Goal: Task Accomplishment & Management: Manage account settings

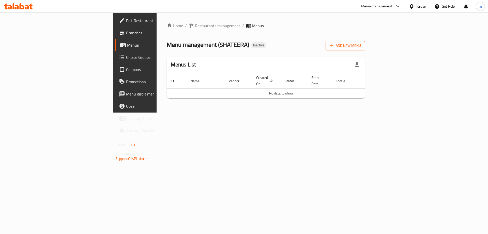
click at [361, 46] on span "Add New Menu" at bounding box center [345, 45] width 31 height 6
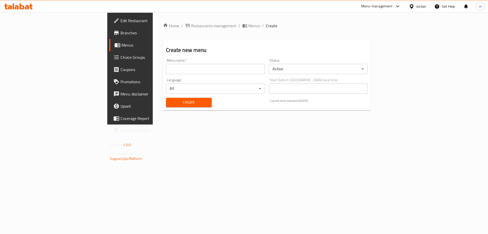
click at [226, 62] on div "Menu name   * Menu name *" at bounding box center [215, 66] width 99 height 16
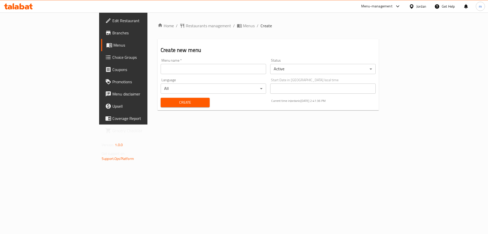
click at [225, 71] on input "text" at bounding box center [213, 69] width 105 height 10
type input "11/8"
click at [161, 98] on button "Create" at bounding box center [185, 102] width 49 height 9
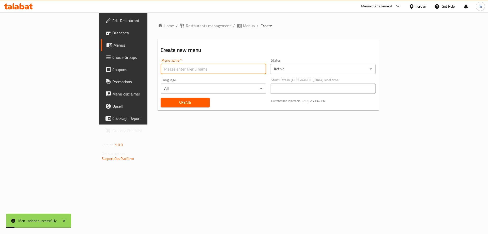
click at [113, 46] on span "Menus" at bounding box center [144, 45] width 63 height 6
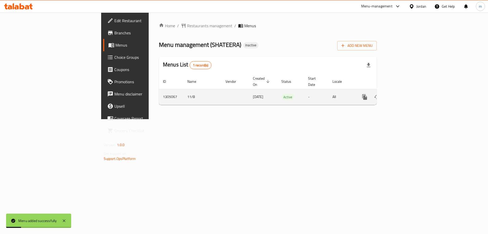
click at [407, 91] on link "enhanced table" at bounding box center [401, 97] width 12 height 12
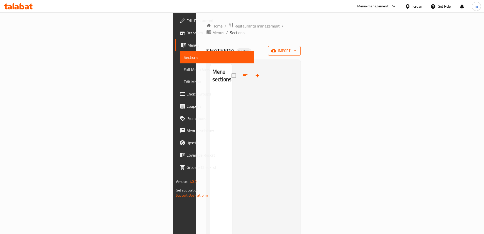
click at [297, 48] on span "import" at bounding box center [284, 51] width 24 height 6
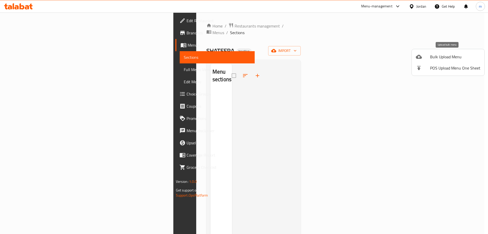
click at [438, 58] on span "Bulk Upload Menu" at bounding box center [455, 57] width 50 height 6
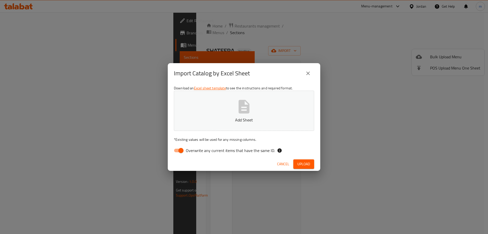
click at [181, 149] on input "Overwrite any current items that have the same ID." at bounding box center [180, 150] width 29 height 10
checkbox input "false"
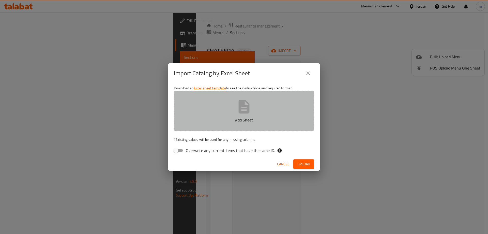
click at [222, 117] on p "Add Sheet" at bounding box center [244, 120] width 125 height 6
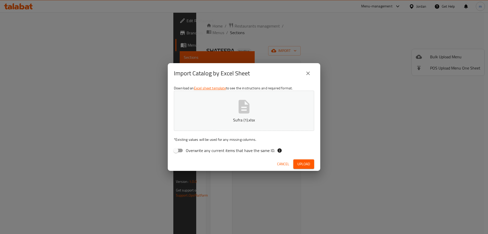
click at [311, 165] on button "Upload" at bounding box center [303, 163] width 21 height 9
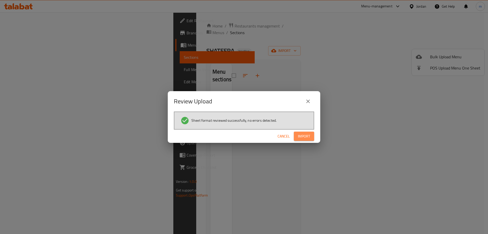
click at [307, 135] on span "Import" at bounding box center [304, 136] width 12 height 6
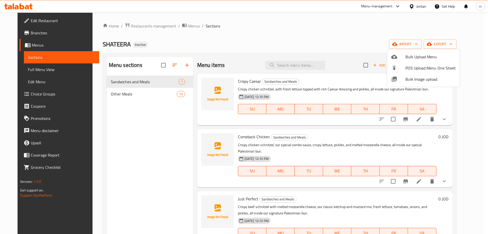
click at [21, 69] on div at bounding box center [244, 117] width 488 height 234
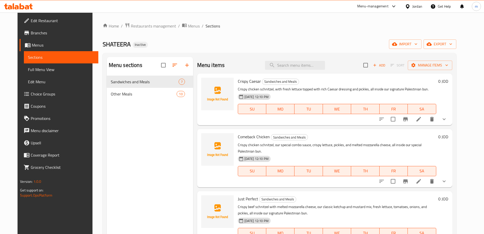
click at [28, 69] on span "Full Menu View" at bounding box center [61, 69] width 66 height 6
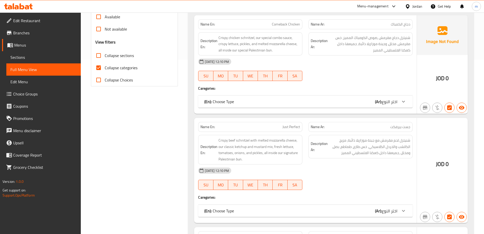
scroll to position [178, 0]
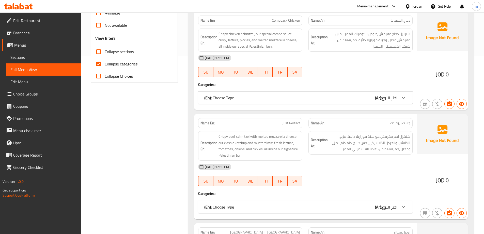
click at [101, 64] on input "Collapse categories" at bounding box center [99, 64] width 12 height 12
checkbox input "false"
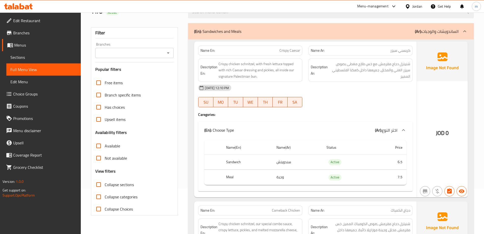
scroll to position [0, 0]
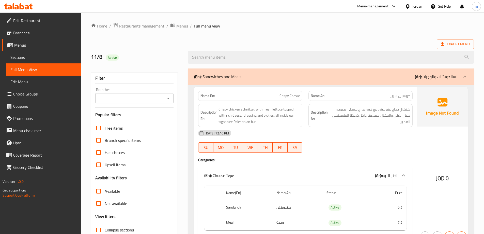
click at [334, 27] on ol "Home / Restaurants management / Menus / Full menu view" at bounding box center [282, 26] width 383 height 7
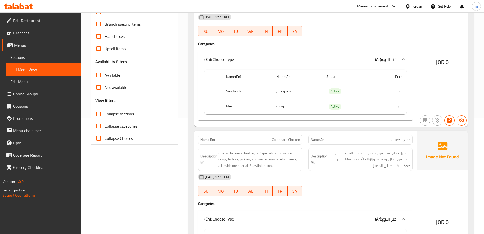
scroll to position [178, 0]
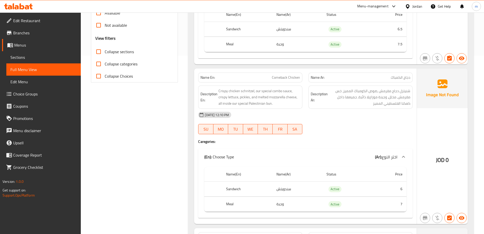
click at [287, 82] on div "Name En: Comeback Chicken" at bounding box center [250, 77] width 104 height 10
click at [287, 81] on div "Name En: Comeback Chicken" at bounding box center [250, 77] width 104 height 10
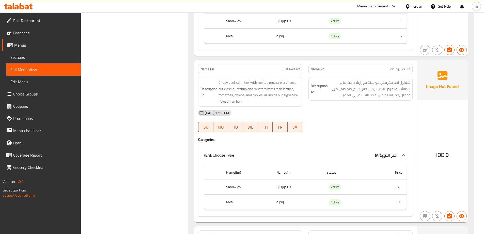
scroll to position [356, 0]
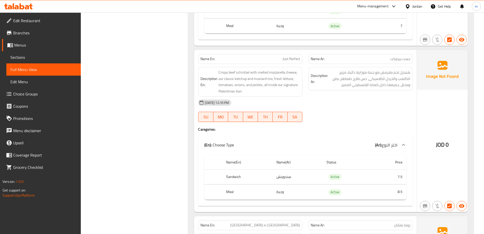
click at [298, 58] on span "Just Perfect" at bounding box center [292, 58] width 18 height 5
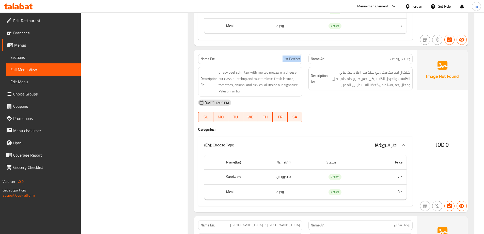
drag, startPoint x: 184, startPoint y: 111, endPoint x: 173, endPoint y: 156, distance: 46.1
click at [287, 58] on span "Just Perfect" at bounding box center [292, 58] width 18 height 5
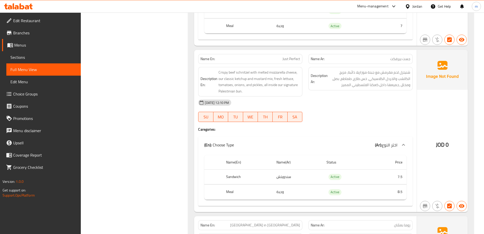
click at [291, 58] on span "Just Perfect" at bounding box center [292, 58] width 18 height 5
copy span "Just Perfect"
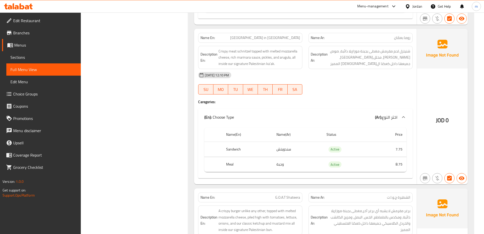
scroll to position [534, 0]
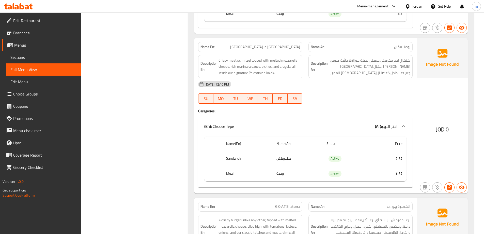
click at [297, 52] on div "Description En: Crispy meat schnitzel topped with melted mozzarella cheese, ric…" at bounding box center [250, 66] width 110 height 29
click at [292, 48] on span "[GEOGRAPHIC_DATA] in [GEOGRAPHIC_DATA]" at bounding box center [265, 46] width 70 height 5
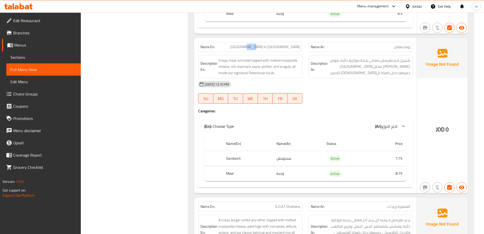
click at [292, 48] on span "[GEOGRAPHIC_DATA] in [GEOGRAPHIC_DATA]" at bounding box center [265, 46] width 70 height 5
copy span "[GEOGRAPHIC_DATA] in [GEOGRAPHIC_DATA]"
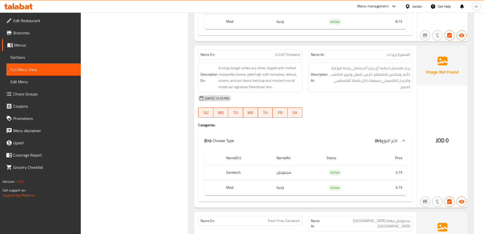
scroll to position [686, 0]
click at [287, 54] on span "G.O.A.T Shateera" at bounding box center [287, 53] width 25 height 5
copy span "G.O.A.T Shateera"
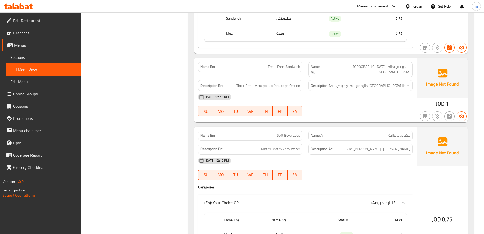
scroll to position [839, 0]
click at [294, 70] on span "Fresh Freis Sandwich" at bounding box center [284, 67] width 32 height 5
click at [307, 85] on div "Description Ar: بطاطا مقلية طازجة و تقطيع عريض" at bounding box center [361, 86] width 110 height 17
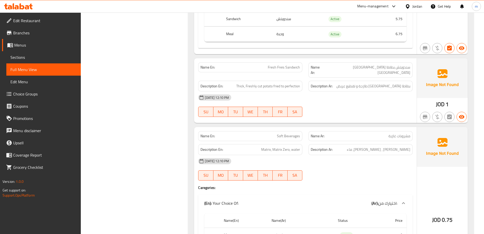
click at [275, 69] on span "Fresh Freis Sandwich" at bounding box center [284, 67] width 32 height 5
copy span "Fresh Freis Sandwich"
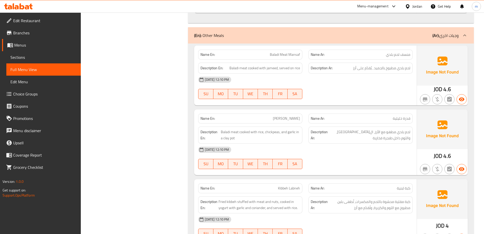
scroll to position [1092, 0]
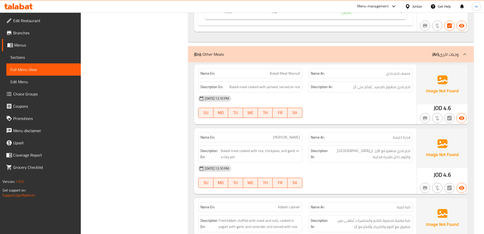
click at [270, 84] on span "Baladi meat cooked with jameed, served on rice" at bounding box center [265, 87] width 71 height 6
copy span "jameed"
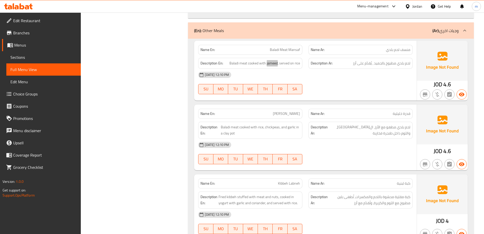
scroll to position [1143, 0]
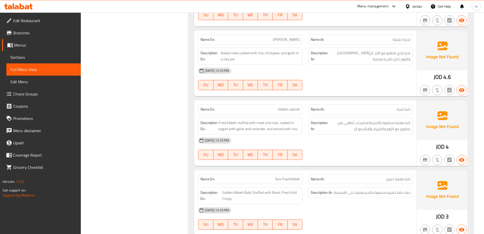
scroll to position [1194, 0]
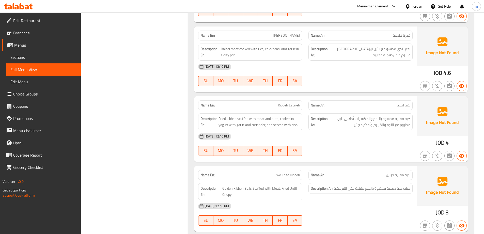
copy span "[PERSON_NAME]"
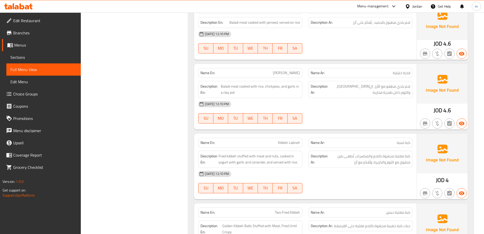
scroll to position [1168, 0]
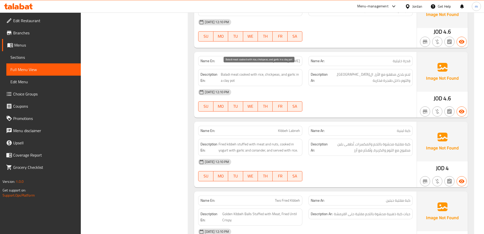
click at [224, 71] on span "Baladi meat cooked with rice, chickpeas, and garlic in a clay pot" at bounding box center [260, 77] width 79 height 12
drag, startPoint x: 224, startPoint y: 70, endPoint x: 219, endPoint y: 70, distance: 5.4
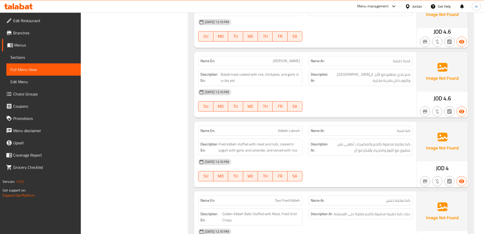
drag, startPoint x: 409, startPoint y: 79, endPoint x: 405, endPoint y: 74, distance: 6.3
click at [405, 74] on span "لحم بلدي مطهو مع الأرز، ال[GEOGRAPHIC_DATA]، والثوم داخل طنجرة فخارية" at bounding box center [370, 77] width 82 height 12
copy span "فخارية"
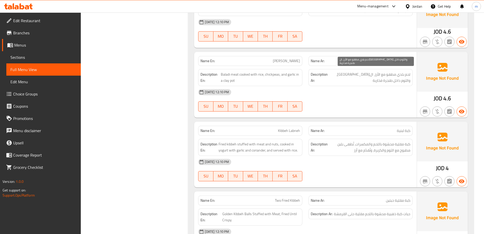
click at [338, 71] on span "لحم بلدي مطهو مع الأرز، ال[GEOGRAPHIC_DATA]، والثوم داخل طنجرة فخارية" at bounding box center [370, 77] width 82 height 12
click at [337, 71] on span "لحم بلدي مطهو مع الأرز، ال[GEOGRAPHIC_DATA]، والثوم داخل طنجرة فخارية" at bounding box center [370, 77] width 82 height 12
copy span "طنجرة"
click at [340, 71] on span "لحم بلدي مطهو مع الأرز، ال[GEOGRAPHIC_DATA]، والثوم داخل طنجرة فخارية" at bounding box center [370, 77] width 82 height 12
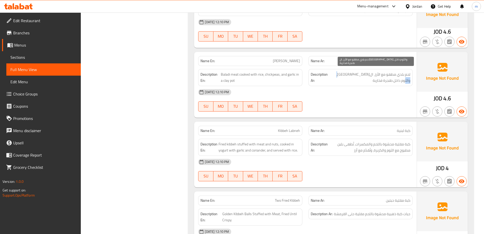
click at [340, 71] on span "لحم بلدي مطهو مع الأرز، ال[GEOGRAPHIC_DATA]، والثوم داخل طنجرة فخارية" at bounding box center [370, 77] width 82 height 12
click at [339, 71] on span "لحم بلدي مطهو مع الأرز، ال[GEOGRAPHIC_DATA]، والثوم داخل طنجرة فخارية" at bounding box center [370, 77] width 82 height 12
click at [338, 71] on span "لحم بلدي مطهو مع الأرز، ال[GEOGRAPHIC_DATA]، والثوم داخل طنجرة فخارية" at bounding box center [370, 77] width 82 height 12
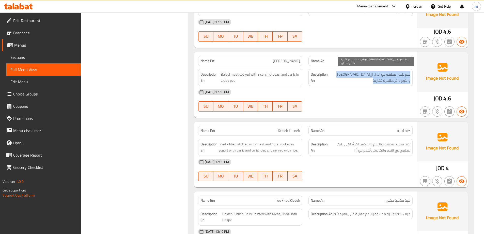
click at [338, 71] on span "لحم بلدي مطهو مع الأرز، ال[GEOGRAPHIC_DATA]، والثوم داخل طنجرة فخارية" at bounding box center [370, 77] width 82 height 12
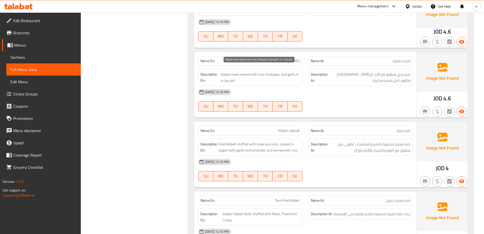
click at [226, 77] on span "Baladi meat cooked with rice, chickpeas, and garlic in a clay pot" at bounding box center [260, 77] width 79 height 12
click at [224, 77] on span "Baladi meat cooked with rice, chickpeas, and garlic in a clay pot" at bounding box center [260, 77] width 79 height 12
click at [223, 78] on span "Baladi meat cooked with rice, chickpeas, and garlic in a clay pot" at bounding box center [260, 77] width 79 height 12
click at [224, 77] on span "Baladi meat cooked with rice, chickpeas, and garlic in a clay pot" at bounding box center [260, 77] width 79 height 12
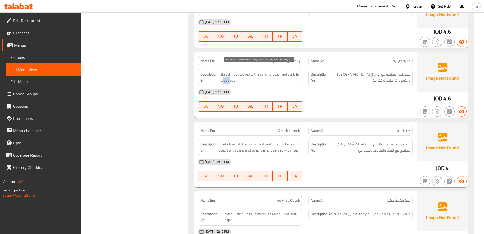
click at [224, 77] on span "Baladi meat cooked with rice, chickpeas, and garlic in a clay pot" at bounding box center [260, 77] width 79 height 12
click at [223, 77] on span "Baladi meat cooked with rice, chickpeas, and garlic in a clay pot" at bounding box center [260, 77] width 79 height 12
drag, startPoint x: 221, startPoint y: 78, endPoint x: 235, endPoint y: 74, distance: 15.1
click at [235, 74] on span "Baladi meat cooked with rice, chickpeas, and garlic in a clay pot" at bounding box center [260, 77] width 79 height 12
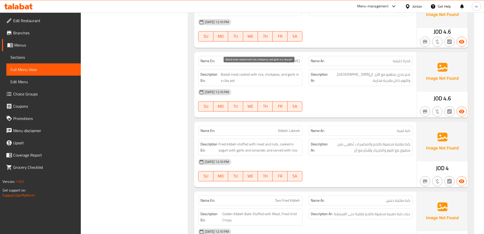
click at [237, 71] on span "Baladi meat cooked with rice, chickpeas, and garlic in a clay pot" at bounding box center [260, 77] width 79 height 12
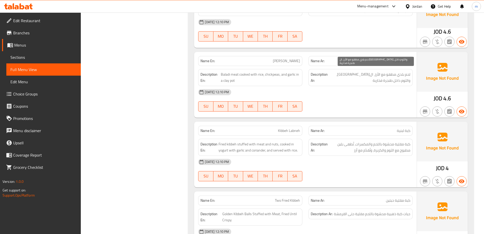
click at [338, 71] on span "لحم بلدي مطهو مع الأرز، ال[GEOGRAPHIC_DATA]، والثوم داخل طنجرة فخارية" at bounding box center [370, 77] width 82 height 12
drag, startPoint x: 343, startPoint y: 68, endPoint x: 334, endPoint y: 73, distance: 10.8
click at [334, 73] on span "لحم بلدي مطهو مع الأرز، ال[GEOGRAPHIC_DATA]، والثوم داخل طنجرة فخارية" at bounding box center [370, 77] width 82 height 12
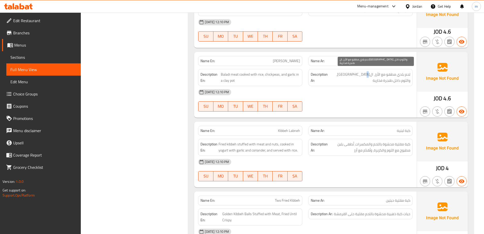
click at [345, 71] on span "لحم بلدي مطهو مع الأرز، ال[GEOGRAPHIC_DATA]، والثوم داخل طنجرة فخارية" at bounding box center [370, 77] width 82 height 12
click at [338, 71] on span "لحم بلدي مطهو مع الأرز، ال[GEOGRAPHIC_DATA]، والثوم داخل طنجرة فخارية" at bounding box center [370, 77] width 82 height 12
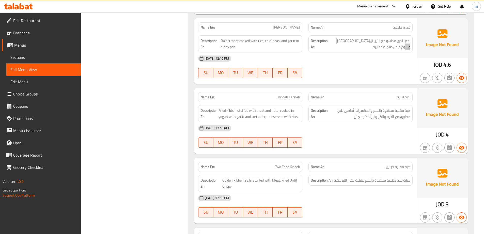
scroll to position [1194, 0]
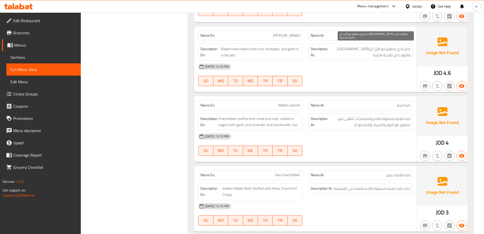
click at [404, 52] on span "لحم بلدي مطهو مع الأرز، ال[GEOGRAPHIC_DATA]، والثوم داخل طنجرة فخارية" at bounding box center [370, 52] width 82 height 12
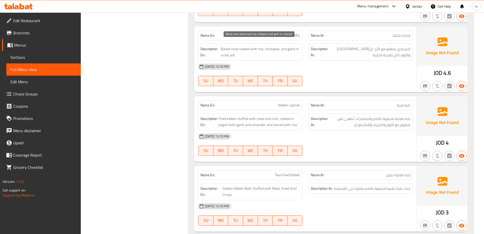
click at [228, 50] on span "Baladi meat cooked with rice, chickpeas, and garlic in a clay pot" at bounding box center [260, 52] width 79 height 12
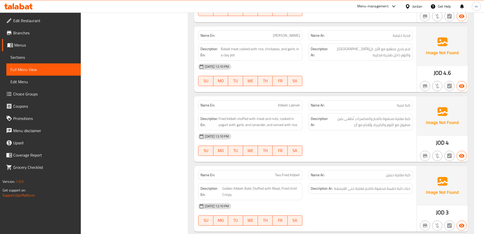
copy span "Kibbeh Labneh"
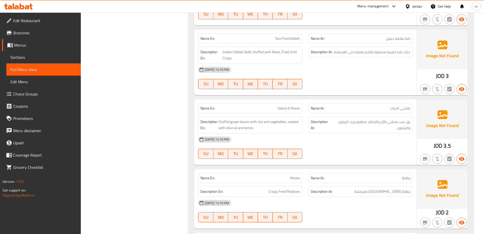
scroll to position [1321, 0]
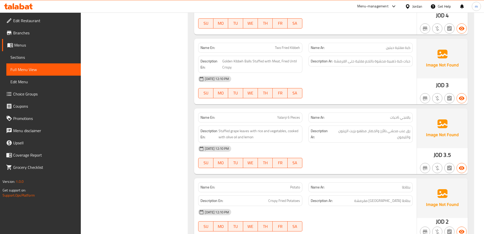
copy span "Two Fried Kibbeh"
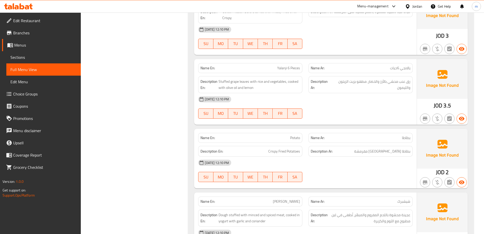
scroll to position [1372, 0]
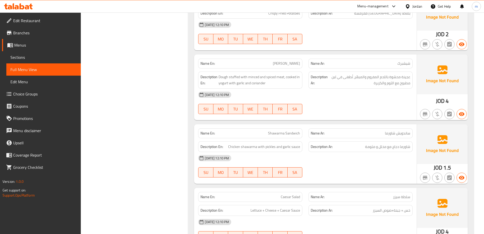
scroll to position [1524, 0]
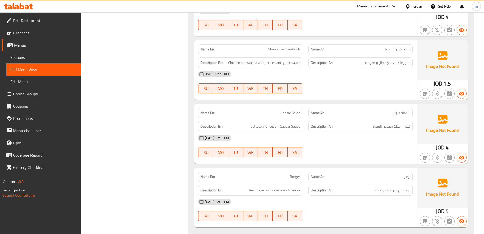
scroll to position [1600, 0]
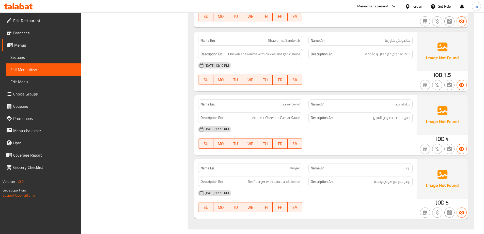
click at [290, 165] on span "Burger" at bounding box center [295, 167] width 10 height 5
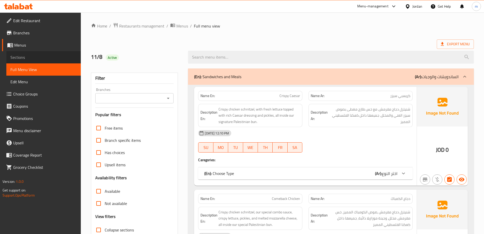
click at [26, 59] on span "Sections" at bounding box center [43, 57] width 66 height 6
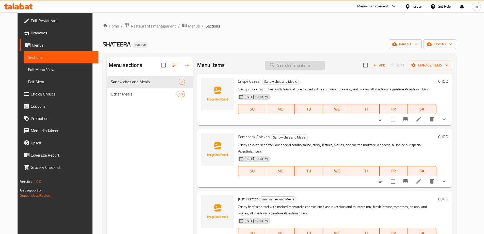
click at [292, 64] on input "search" at bounding box center [295, 65] width 60 height 9
click at [422, 121] on icon at bounding box center [419, 119] width 6 height 6
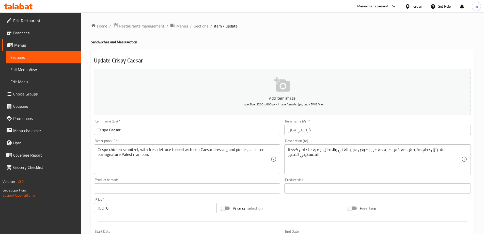
click at [305, 64] on h2 "Update Crispy Caesar" at bounding box center [282, 61] width 377 height 8
click at [309, 55] on div "Update Crispy Caesar Add item image Image Size: 1200 x 800 px / Image formats: …" at bounding box center [282, 202] width 383 height 307
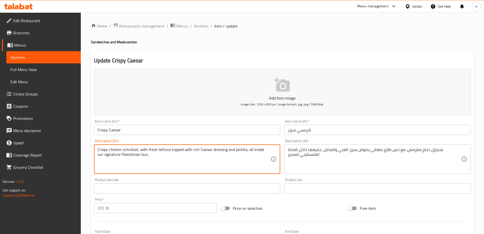
click at [178, 152] on textarea "Crispy chicken schnitzel, with fresh lettuce topped with rich Caesar dressing a…" at bounding box center [184, 159] width 173 height 24
paste textarea "dress"
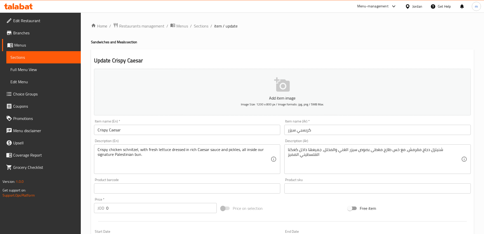
click at [159, 160] on textarea "Crispy chicken schnitzel, with fresh lettuce dressed in rich Caesar sauce and p…" at bounding box center [184, 159] width 173 height 24
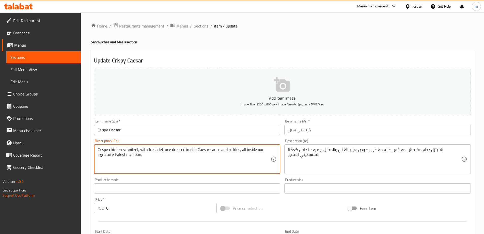
click at [159, 160] on textarea "Crispy chicken schnitzel, with fresh lettuce dressed in rich Caesar sauce and p…" at bounding box center [184, 159] width 173 height 24
paste textarea "Chicken schnitzel, with fresh lettuce dressed in rich Caesar sauce and pickles,…"
click at [140, 158] on textarea "Crispy Chicken schnitzel, with fresh lettuce dressed in rich Caesar sauce and p…" at bounding box center [184, 159] width 173 height 24
click at [137, 155] on textarea "Crispy Chicken schnitzel, with fresh lettuce dressed in rich Caesar sauce and p…" at bounding box center [184, 159] width 173 height 24
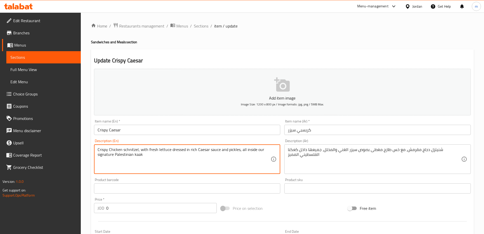
click at [139, 156] on textarea "Crispy Chicken schnitzel, with fresh lettuce dressed in rich Caesar sauce and p…" at bounding box center [184, 159] width 173 height 24
type textarea "Crispy Chicken schnitzel, with fresh lettuce dressed in rich Caesar sauce and p…"
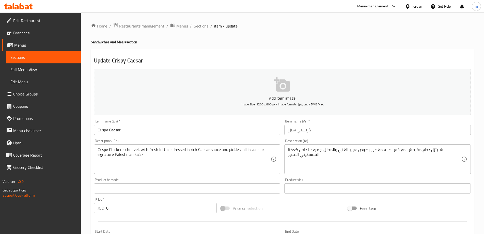
click at [320, 171] on div "شنيتزل دجاج مقرمش، مع خس طازج مغطى بصوص سيزر الغني والمخلل، جميعها داخل كعكنا ا…" at bounding box center [377, 158] width 187 height 29
click at [352, 52] on div "Update Crispy Caesar Add item image Image Size: 1200 x 800 px / Image formats: …" at bounding box center [282, 202] width 383 height 307
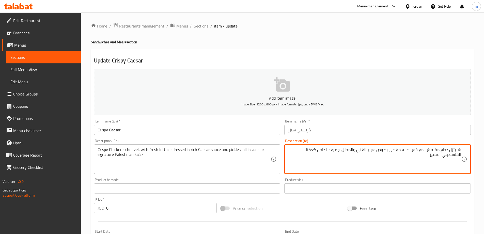
click at [425, 154] on textarea "شنيتزل دجاج مقرمش، مع خس طازج مغطى بصوص سيزر الغني والمخلل، جميعها داخل كعكنا ا…" at bounding box center [374, 159] width 173 height 24
click at [180, 146] on div "Crispy Chicken schnitzel, with fresh lettuce dressed in rich Caesar sauce and p…" at bounding box center [187, 158] width 187 height 29
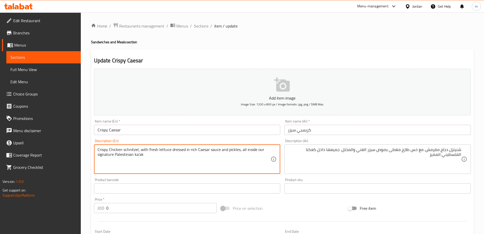
click at [182, 153] on textarea "Crispy Chicken schnitzel, with fresh lettuce dressed in rich Caesar sauce and p…" at bounding box center [184, 159] width 173 height 24
click at [181, 149] on textarea "Crispy Chicken schnitzel, with fresh lettuce dressed in rich Caesar sauce and p…" at bounding box center [184, 159] width 173 height 24
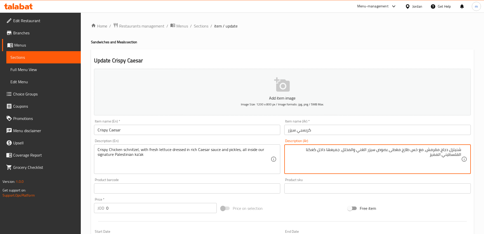
click at [400, 150] on textarea "شنيتزل دجاج مقرمش، مع خس طازج مغطى بصوص سيزر الغني والمخلل، جميعها داخل كعكنا ا…" at bounding box center [374, 159] width 173 height 24
click at [388, 149] on textarea "شنيتزل دجاج مقرمش، مع خس طازج دريسد بصوص سيزر الغني والمخلل، جميعها داخل كعكنا …" at bounding box center [374, 159] width 173 height 24
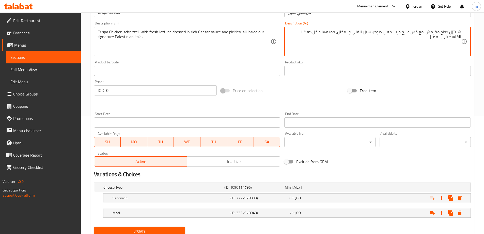
scroll to position [137, 0]
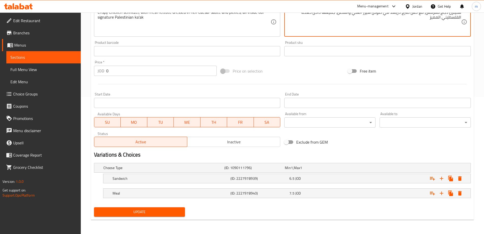
type textarea "شنيتزل دجاج مقرمش، مع خس طازج دريسد في صوص سيزر الغني والمخلل، جميعها داخل كعكن…"
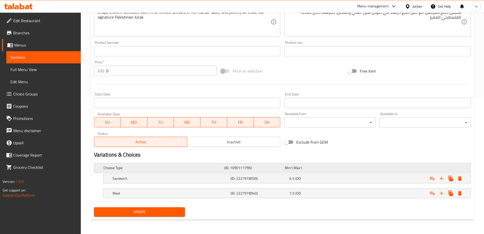
click at [318, 164] on div "Min 1 , Max 1" at bounding box center [314, 167] width 60 height 7
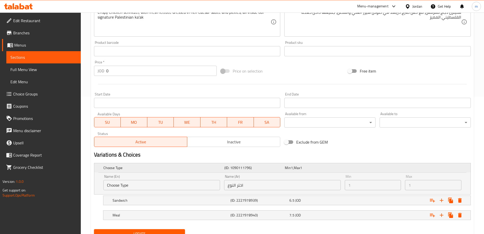
scroll to position [159, 0]
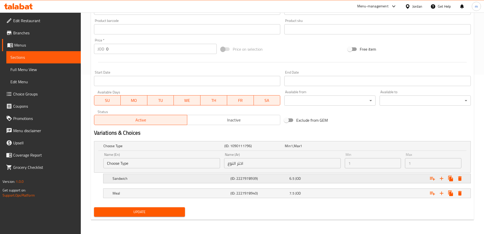
click at [320, 151] on div "Sandwich (ID: 2227978939) 6.5 JOD" at bounding box center [283, 145] width 363 height 11
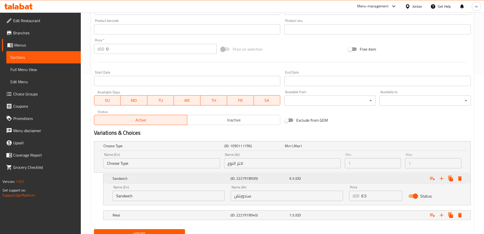
scroll to position [181, 0]
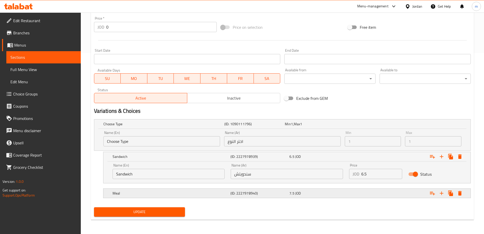
click at [320, 129] on div "Meal (ID: 2227978940) 7.5 JOD" at bounding box center [283, 123] width 363 height 11
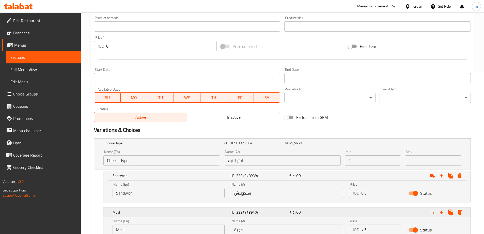
scroll to position [203, 0]
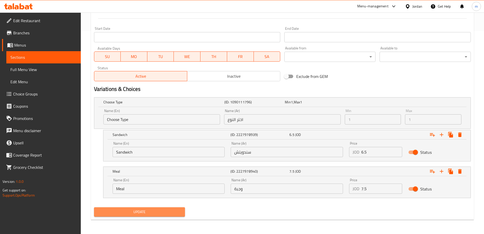
click at [156, 214] on span "Update" at bounding box center [139, 211] width 83 height 6
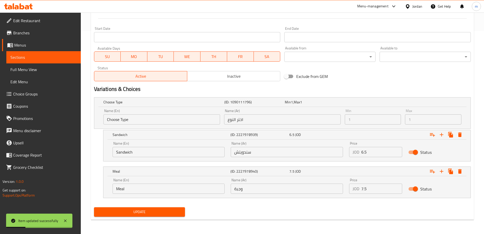
click at [63, 64] on link "Full Menu View" at bounding box center [43, 69] width 74 height 12
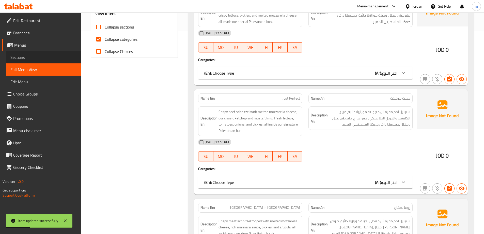
click at [63, 62] on link "Sections" at bounding box center [43, 57] width 74 height 12
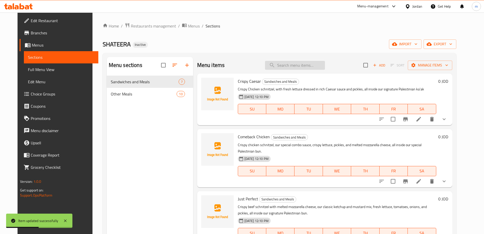
click at [295, 67] on input "search" at bounding box center [295, 65] width 60 height 9
paste input "Comeback Chicken"
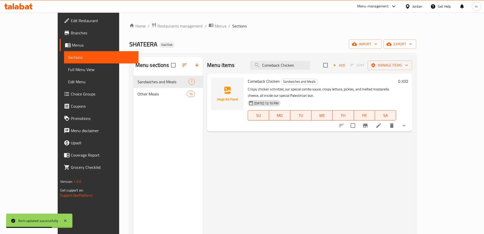
type input "Comeback Chicken"
click at [382, 122] on icon at bounding box center [379, 125] width 6 height 6
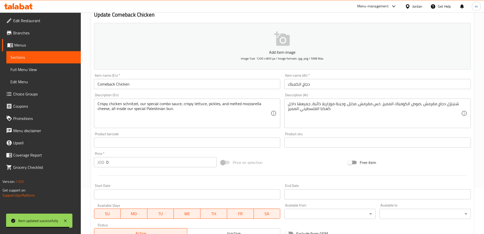
scroll to position [51, 0]
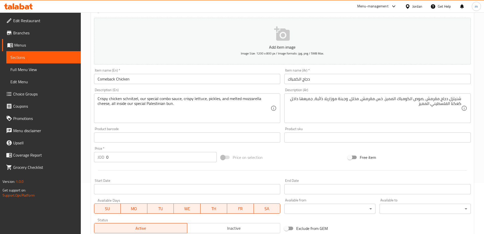
click at [174, 102] on textarea "Crispy chicken schnitzel, our special combo sauce, crispy lettuce, pickles, and…" at bounding box center [184, 108] width 173 height 24
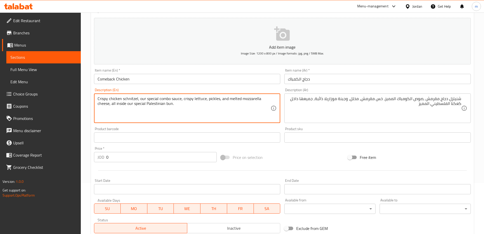
click at [174, 102] on textarea "Crispy chicken schnitzel, our special combo sauce, crispy lettuce, pickles, and…" at bounding box center [184, 108] width 173 height 24
paste textarea "Juicy crispy chicken schnitzel loaded with comeback sauce, crisp lettuce, tangy…"
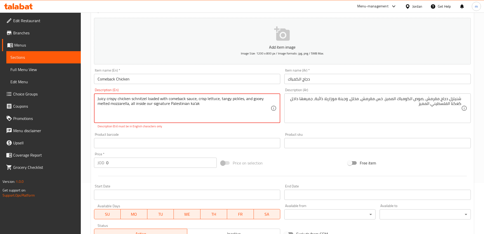
type textarea "Juicy crispy chicken schnitzel loaded with comeback sauce, crisp lettuce, tangy…"
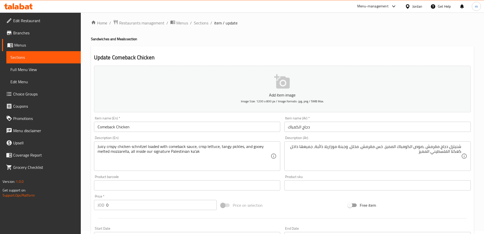
scroll to position [0, 0]
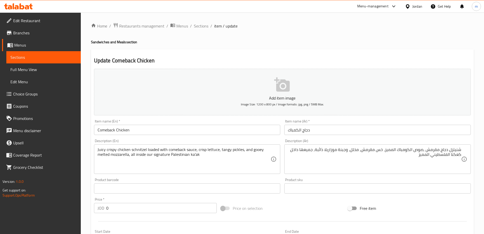
click at [324, 62] on h2 "Update Comeback Chicken" at bounding box center [282, 61] width 377 height 8
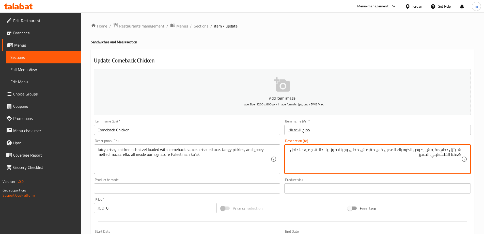
drag, startPoint x: 425, startPoint y: 151, endPoint x: 425, endPoint y: 156, distance: 5.3
click at [425, 150] on textarea "شنيتزل دجاج مقرمش ,صوص الكومباك المميز، خس مقرمش، مخلل، وجبنة موزاريلا ذائبة, ج…" at bounding box center [374, 159] width 173 height 24
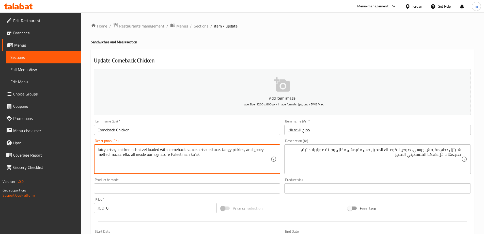
click at [153, 150] on textarea "Juicy crispy chicken schnitzel loaded with comeback sauce, crisp lettuce, tangy…" at bounding box center [184, 159] width 173 height 24
click at [225, 152] on textarea "Juicy crispy chicken schnitzel loaded with comeback sauce, crisp lettuce, tangy…" at bounding box center [184, 159] width 173 height 24
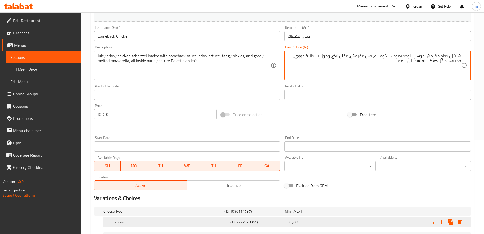
scroll to position [137, 0]
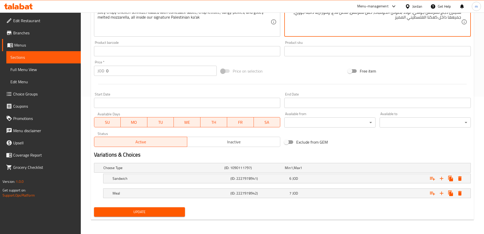
type textarea "شنيتزل دجاج مقرمش جوسي, لودد بصوص الكومباك، خس مقرمش، مخلل لاذع، وموزاريلا ذائب…"
click at [167, 211] on span "Update" at bounding box center [139, 211] width 83 height 6
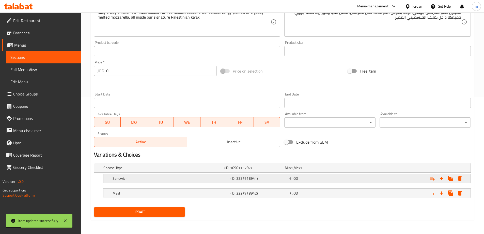
click at [355, 169] on div "Expand" at bounding box center [404, 167] width 121 height 2
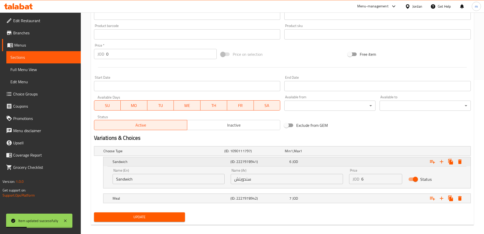
scroll to position [159, 0]
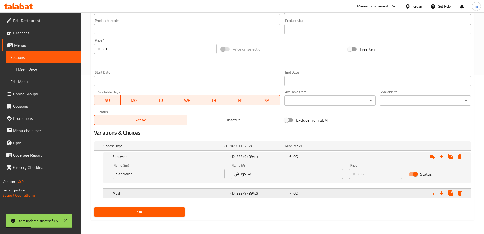
click at [353, 147] on div "Expand" at bounding box center [404, 146] width 121 height 2
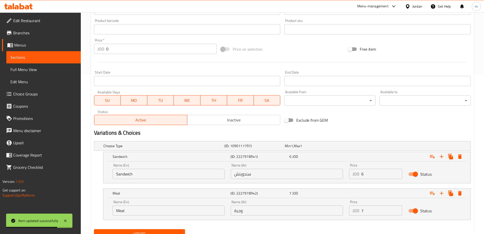
click at [29, 54] on span "Sections" at bounding box center [43, 57] width 66 height 6
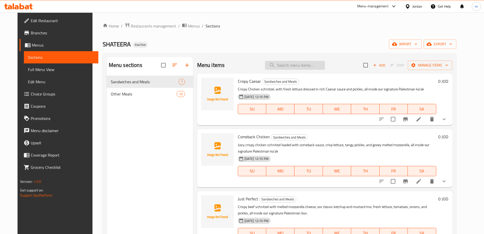
click at [304, 67] on input "search" at bounding box center [295, 65] width 60 height 9
paste input "Just Perfect"
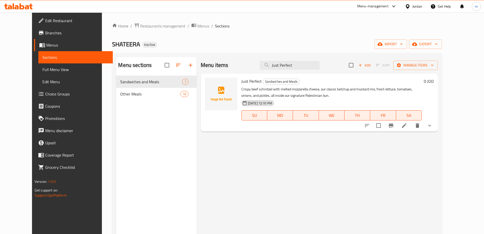
type input "Just Perfect"
click at [407, 126] on icon at bounding box center [404, 125] width 5 height 5
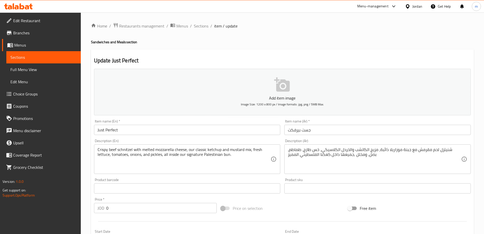
click at [328, 36] on div "Home / Restaurants management / Menus / Sections / item / update Sandwiches and…" at bounding box center [282, 192] width 383 height 338
click at [236, 165] on textarea "Crispy beef schnitzel with melted mozzarella cheese, our classic ketchup and mu…" at bounding box center [184, 159] width 173 height 24
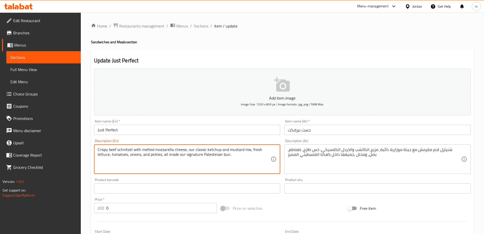
click at [236, 165] on textarea "Crispy beef schnitzel with melted mozzarella cheese, our classic ketchup and mu…" at bounding box center [184, 159] width 173 height 24
paste textarea "crispy meat schnitzel stacked with melted mozzarella, classic ketchup & mustard…"
click at [238, 156] on textarea "crispy meat schnitzel stacked with melted mozzarella, classic ketchup & mustard…" at bounding box center [184, 159] width 173 height 24
type textarea "crispy meat schnitzel stacked with melted mozzarella, classic ketchup & mustard…"
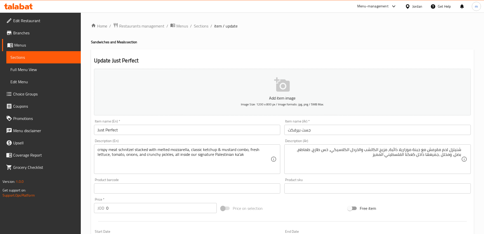
click at [308, 56] on div "Update Just Perfect Add item image Image Size: 1200 x 800 px / Image formats: j…" at bounding box center [282, 202] width 383 height 307
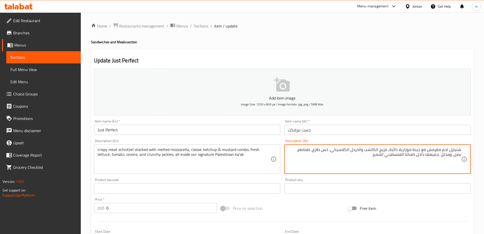
click at [422, 156] on textarea "شنيتزل لحم مقرمش مع جبنة موزاريلا ذائبة، مزيج الكاتشب والخردل الكلاسيكي، خس طاز…" at bounding box center [374, 159] width 173 height 24
click at [380, 158] on textarea "شنيتزل لحم مقرمش مع جبنة موزاريلا ذائبة، مزيج الكاتشب والخردل الكلاسيكي، خس طاز…" at bounding box center [374, 159] width 173 height 24
click at [431, 149] on textarea "شنيتزل لحم مقرمش مع جبنة موزاريلا ذائبة، مزيج الكاتشب والخردل الكلاسيكي، خس طاز…" at bounding box center [374, 159] width 173 height 24
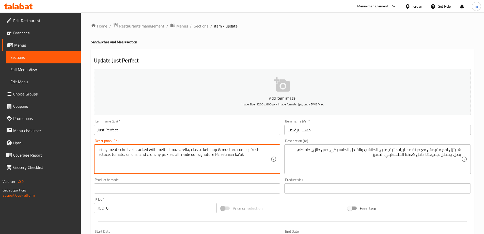
click at [139, 148] on textarea "crispy meat schnitzel stacked with melted mozzarella, classic ketchup & mustard…" at bounding box center [184, 159] width 173 height 24
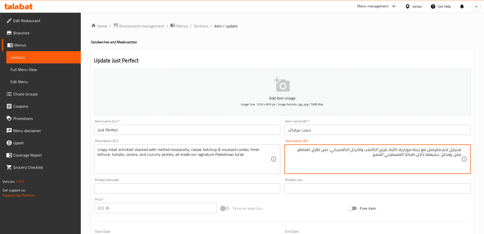
click at [426, 150] on textarea "شنيتزل لحم مقرمش مع جبنة موزاريلا ذائبة، مزيج الكاتشب والخردل الكلاسيكي، خس طاز…" at bounding box center [374, 159] width 173 height 24
click at [404, 151] on textarea "شنيتزل لحم مقرمش ستاكيد مع جبنة موزاريلا ذائبة، مزيج الكاتشب والخردل الكلاسيكي،…" at bounding box center [374, 159] width 173 height 24
click at [377, 150] on textarea "شنيتزل لحم مقرمش ستاكيد مع موزاريلا ذائبة، مزيج الكاتشب والخردل الكلاسيكي، خس ط…" at bounding box center [374, 159] width 173 height 24
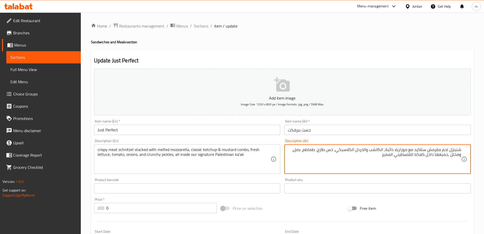
click at [381, 147] on textarea "شنيتزل لحم مقرمش ستاكيد مع موزاريلا ذائبة، الكاتشب والخردل الكلاسيكي، خس طازج، …" at bounding box center [374, 159] width 173 height 24
click at [373, 152] on textarea "شنيتزل لحم مقرمش ستاكيد مع موزاريلا ذائبة، كاتشب والخردل الكلاسيكي، خس طازج، طم…" at bounding box center [374, 159] width 173 height 24
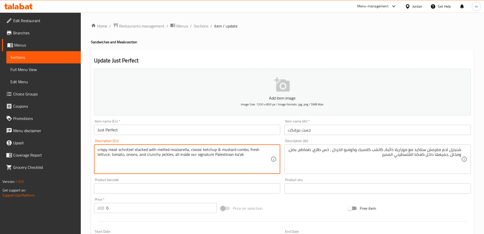
click at [231, 149] on textarea "crispy meat schnitzel stacked with melted mozzarella, classic ketchup & mustard…" at bounding box center [184, 159] width 173 height 24
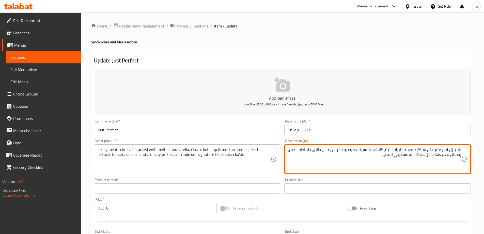
click at [452, 157] on textarea "شنيتزل لحم مقرمش ستاكيد مع موزاريلا ذائبة، كاتشب كلاسيك وكومبو الخردل ، خس طازج…" at bounding box center [374, 159] width 173 height 24
click at [331, 150] on textarea "شنيتزل لحم مقرمش ستاكيد مع موزاريلا ذائبة، كاتشب كلاسيك وكومبو الخردل ، خس طازج…" at bounding box center [374, 159] width 173 height 24
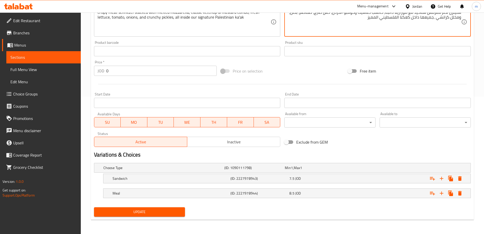
type textarea "شنيتزل لحم مقرمش ستاكيد مع موزاريلا ذائبة، كاتشب كلاسيك وكومبو الخردل، خس طازج،…"
click at [159, 213] on span "Update" at bounding box center [139, 211] width 83 height 6
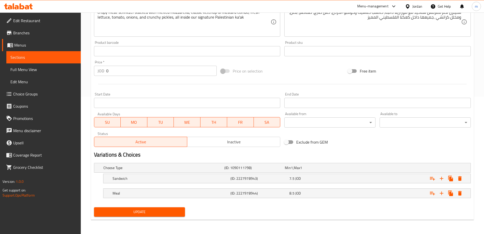
click at [176, 216] on button "Update" at bounding box center [139, 211] width 91 height 9
click at [57, 59] on span "Sections" at bounding box center [43, 57] width 66 height 6
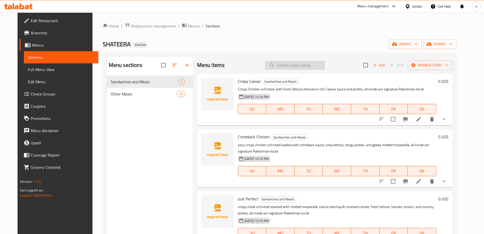
drag, startPoint x: 311, startPoint y: 70, endPoint x: 311, endPoint y: 66, distance: 3.8
click at [311, 70] on div "Menu items Add Sort Manage items" at bounding box center [324, 65] width 255 height 17
click at [311, 66] on input "search" at bounding box center [295, 65] width 60 height 9
paste input "[GEOGRAPHIC_DATA] in [GEOGRAPHIC_DATA]"
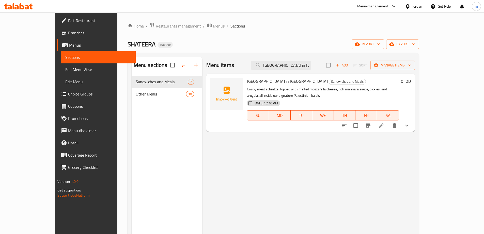
type input "[GEOGRAPHIC_DATA] in [GEOGRAPHIC_DATA]"
click at [389, 121] on li at bounding box center [381, 125] width 14 height 9
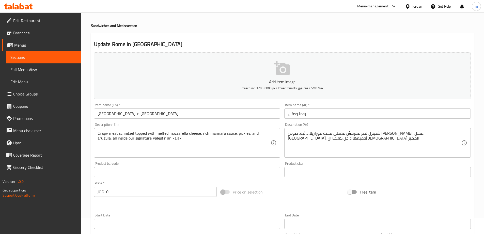
scroll to position [25, 0]
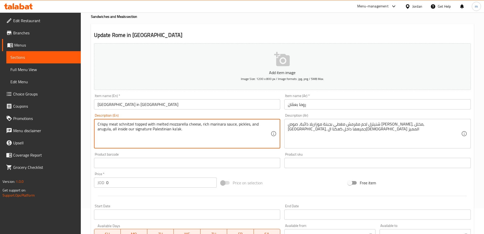
click at [233, 132] on textarea "Crispy meat schnitzel topped with melted mozzarella cheese, rich marinara sauce…" at bounding box center [184, 134] width 173 height 24
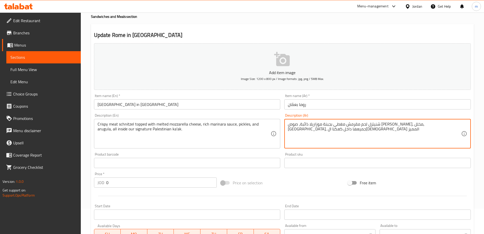
click at [420, 141] on textarea "شنيتزل لحم مقرمش مغطى بجبنة موزاريلا ذائبة، صوص مارينارا غني، مخلل،جرجير, جميعه…" at bounding box center [374, 134] width 173 height 24
click at [382, 126] on textarea "شنيتزل لحم مقرمش مغطى بجبنة موزاريلا ذائبة، صوص مارينارا غني، مخلل،جرجير, جميعه…" at bounding box center [374, 134] width 173 height 24
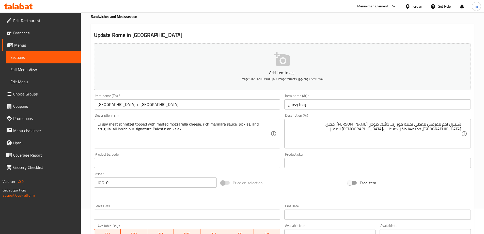
click at [377, 33] on h2 "Update Rome in Amman" at bounding box center [282, 35] width 377 height 8
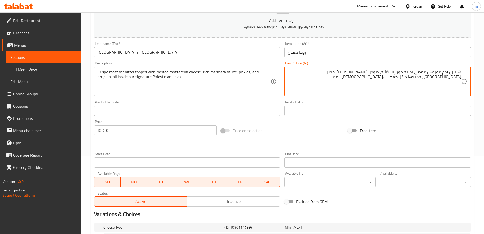
scroll to position [35, 0]
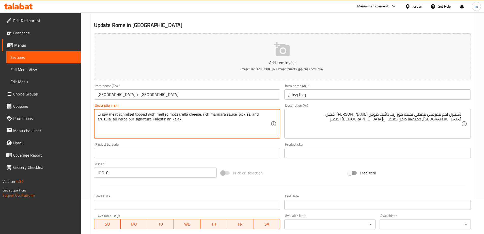
click at [228, 131] on textarea "Crispy meat schnitzel topped with melted mozzarella cheese, rich marinara sauce…" at bounding box center [184, 124] width 173 height 24
paste textarea "golden meat schnitzel layered with melted mozzarella, rich marinara sauce, punc…"
click at [199, 119] on textarea "golden meat schnitzel layered with melted mozzarella, rich marinara sauce, punc…" at bounding box center [184, 124] width 173 height 24
type textarea "golden meat schnitzel layered with melted mozzarella, rich marinara sauce, punc…"
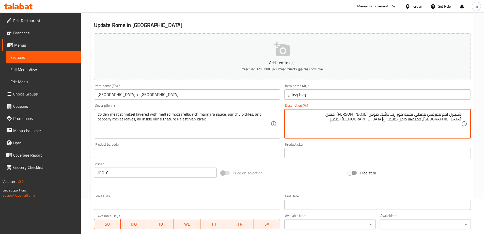
click at [436, 112] on textarea "شنيتزل لحم مقرمش مغطى بجبنة موزاريلا ذائبة، صوص مارينارا غني، مخلل،جرجير, جميعه…" at bounding box center [374, 124] width 173 height 24
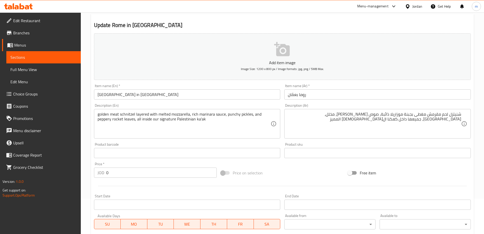
click at [359, 132] on textarea "شنيتزل لحم مقرمش مغطى بجبنة موزاريلا ذائبة، صوص مارينارا غني، مخلل،جرجير, جميعه…" at bounding box center [374, 124] width 173 height 24
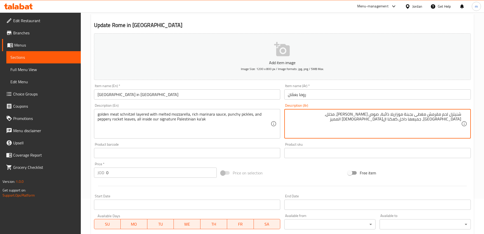
click at [359, 132] on textarea "شنيتزل لحم مقرمش مغطى بجبنة موزاريلا ذائبة، صوص مارينارا غني، مخلل،جرجير, جميعه…" at bounding box center [374, 124] width 173 height 24
click at [435, 115] on textarea "شنيتزل لحم مقرمش مغطى بجبنة موزاريلا ذائبة، صوص مارينارا غني، مخلل،جرجير, جميعه…" at bounding box center [374, 124] width 173 height 24
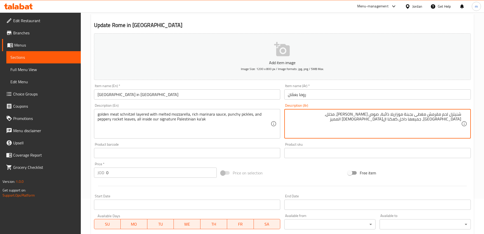
click at [435, 113] on textarea "شنيتزل لحم مقرمش مغطى بجبنة موزاريلا ذائبة، صوص مارينارا غني، مخلل،جرجير, جميعه…" at bounding box center [374, 124] width 173 height 24
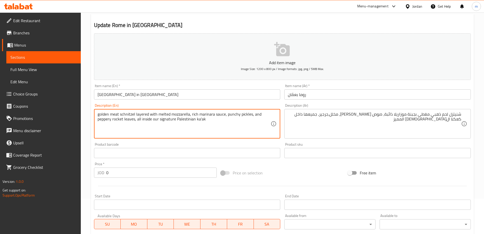
click at [142, 112] on textarea "golden meat schnitzel layered with melted mozzarella, rich marinara sauce, punc…" at bounding box center [184, 124] width 173 height 24
click at [149, 114] on textarea "golden meat schnitzel layered with melted mozzarella, rich marinara sauce, punc…" at bounding box center [184, 124] width 173 height 24
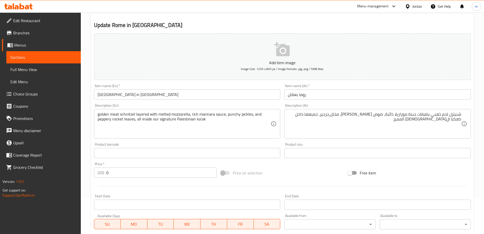
click at [208, 116] on textarea "golden meat schnitzel layered with melted mozzarella, rich marinara sauce, punc…" at bounding box center [184, 124] width 173 height 24
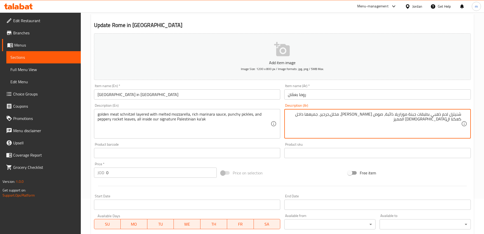
click at [415, 116] on textarea "شنيتزل لحم ذهبي بطبقات جبنة موزاريلا ذائبة، صوص مارينارا غني، مخلل،جرجير, جميعه…" at bounding box center [374, 124] width 173 height 24
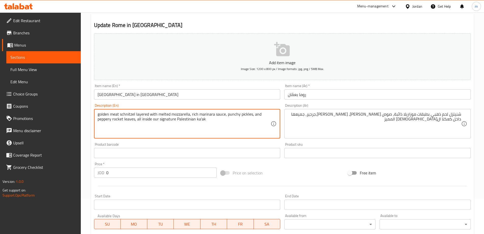
click at [233, 116] on textarea "golden meat schnitzel layered with melted mozzarella, rich marinara sauce, punc…" at bounding box center [184, 124] width 173 height 24
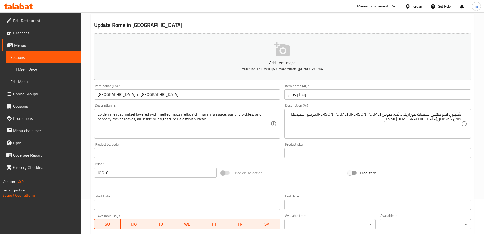
click at [228, 115] on textarea "golden meat schnitzel layered with melted mozzarella, rich marinara sauce, punc…" at bounding box center [184, 124] width 173 height 24
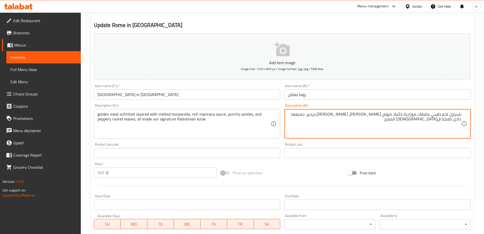
click at [346, 113] on textarea "شنيتزل لحم ذهبي بطبقات موزاريلا ذائبة، صوص مارينارا غني، مخلل،جرجير, جميعها داخ…" at bounding box center [374, 124] width 173 height 24
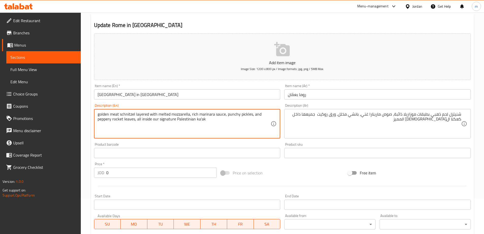
click at [99, 121] on textarea "golden meat schnitzel layered with melted mozzarella, rich marinara sauce, punc…" at bounding box center [184, 124] width 173 height 24
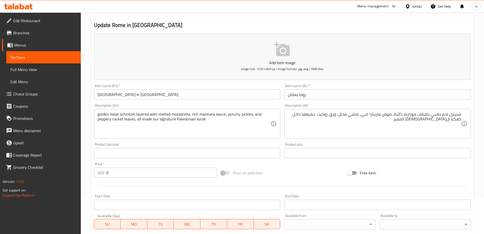
click at [101, 121] on textarea "golden meat schnitzel layered with melted mozzarella, rich marinara sauce, punc…" at bounding box center [184, 124] width 173 height 24
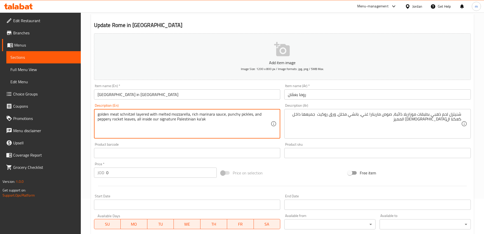
drag, startPoint x: 98, startPoint y: 118, endPoint x: 134, endPoint y: 121, distance: 36.5
click at [134, 121] on textarea "golden meat schnitzel layered with melted mozzarella, rich marinara sauce, punc…" at bounding box center [184, 124] width 173 height 24
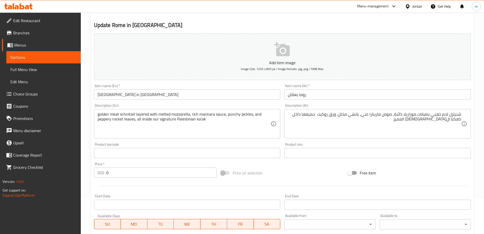
click at [101, 123] on textarea "golden meat schnitzel layered with melted mozzarella, rich marinara sauce, punc…" at bounding box center [184, 124] width 173 height 24
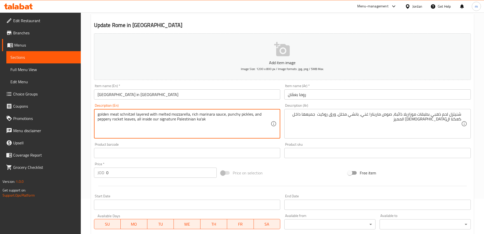
click at [101, 123] on textarea "golden meat schnitzel layered with melted mozzarella, rich marinara sauce, punc…" at bounding box center [184, 124] width 173 height 24
click at [106, 121] on textarea "golden meat schnitzel layered with melted mozzarella, rich marinara sauce, punc…" at bounding box center [184, 124] width 173 height 24
click at [107, 120] on textarea "golden meat schnitzel layered with melted mozzarella, rich marinara sauce, punc…" at bounding box center [184, 124] width 173 height 24
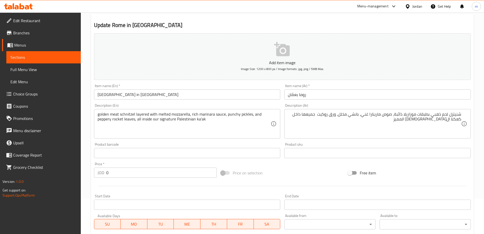
click at [117, 119] on textarea "golden meat schnitzel layered with melted mozzarella, rich marinara sauce, punc…" at bounding box center [184, 124] width 173 height 24
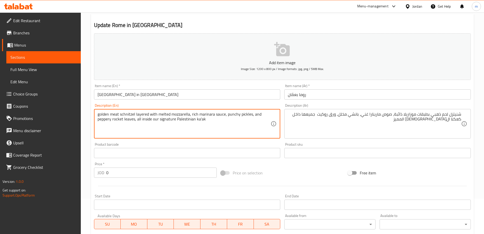
click at [117, 119] on textarea "golden meat schnitzel layered with melted mozzarella, rich marinara sauce, punc…" at bounding box center [184, 124] width 173 height 24
click at [122, 117] on textarea "golden meat schnitzel layered with melted mozzarella, rich marinara sauce, punc…" at bounding box center [184, 124] width 173 height 24
click at [119, 119] on textarea "golden meat schnitzel layered with melted mozzarella, rich marinara sauce, punc…" at bounding box center [184, 124] width 173 height 24
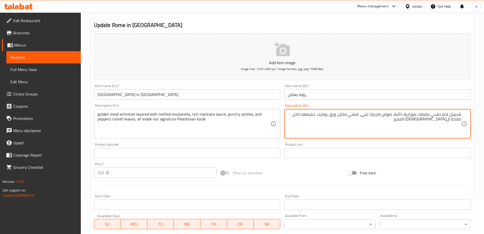
drag, startPoint x: 320, startPoint y: 116, endPoint x: 338, endPoint y: 117, distance: 17.3
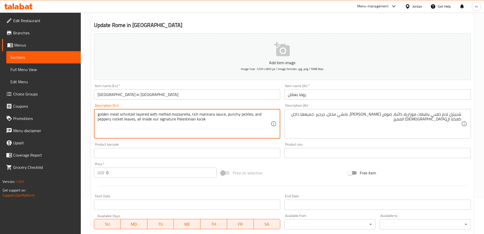
drag, startPoint x: 98, startPoint y: 119, endPoint x: 134, endPoint y: 123, distance: 35.7
click at [106, 121] on textarea "golden meat schnitzel layered with melted mozzarella, rich marinara sauce, punc…" at bounding box center [184, 124] width 173 height 24
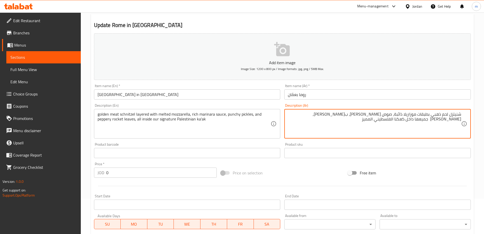
type textarea "شنيتزل لحم ذهبي بطبقات موزاريلا ذائبة، صوص مارينارا غني، بانشي مخلل, جرجير بيبر…"
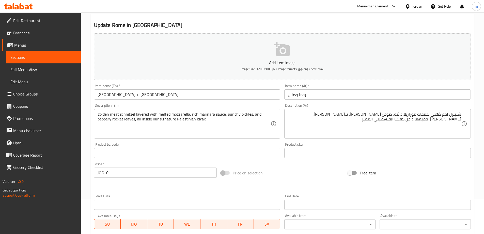
click at [307, 125] on textarea "شنيتزل لحم ذهبي بطبقات موزاريلا ذائبة، صوص مارينارا غني، بانشي مخلل, جرجير بيبر…" at bounding box center [374, 124] width 173 height 24
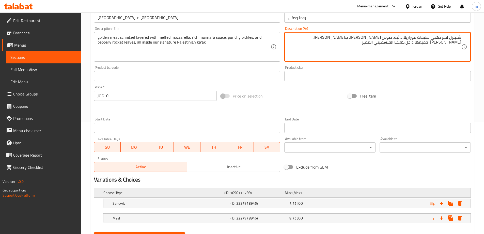
scroll to position [137, 0]
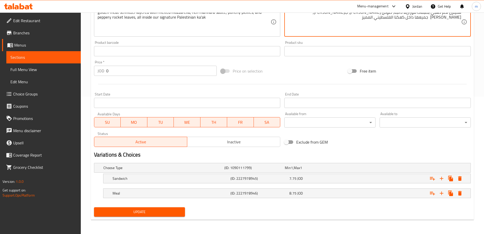
click at [155, 210] on span "Update" at bounding box center [139, 211] width 83 height 6
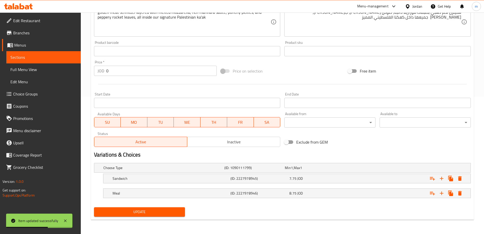
click at [43, 61] on link "Sections" at bounding box center [43, 57] width 74 height 12
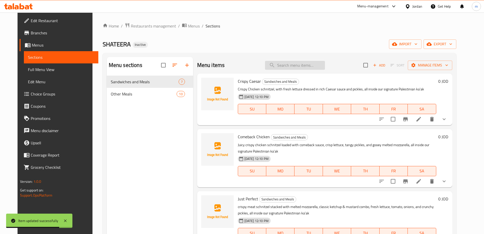
click at [285, 67] on input "search" at bounding box center [295, 65] width 60 height 9
paste input "G.O.A.T Shateera"
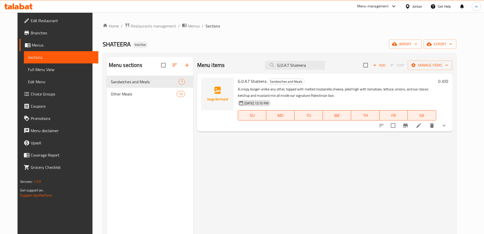
type input "G.O.A.T Shateera"
click at [422, 125] on icon at bounding box center [419, 125] width 6 height 6
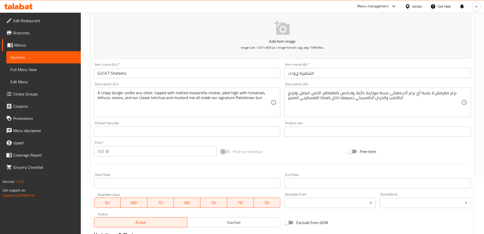
scroll to position [76, 0]
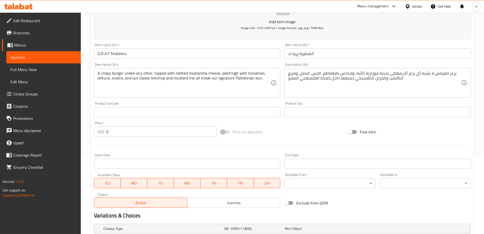
click at [233, 78] on textarea "A crispy burger unlike any other, topped with melted mozzarella cheese, piled h…" at bounding box center [184, 83] width 173 height 24
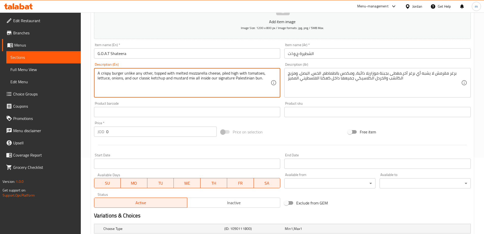
click at [233, 78] on textarea "A crispy burger unlike any other, topped with melted mozzarella cheese, piled h…" at bounding box center [184, 83] width 173 height 24
paste textarea "deep-fried burger like no other — crunchy, cheesy, and stacked with tomatoes, l…"
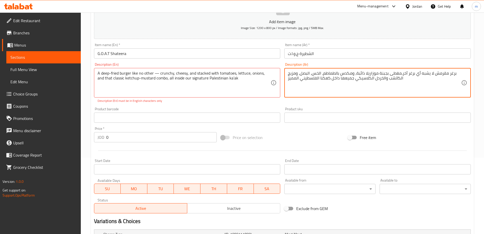
click at [372, 80] on textarea "برغر مقرمش لا يشبه أي برغر آخر،مغطى بجبنة موزاريلا ذائبة، ومكدس بالطماطم، الخس،…" at bounding box center [374, 83] width 173 height 24
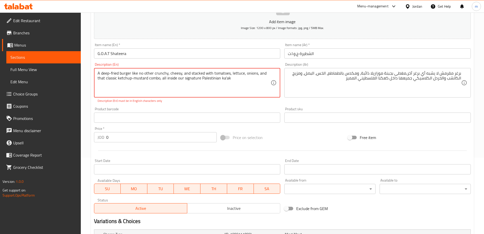
type textarea "A deep-fried burger like no other crunchy, cheesy, and stacked with tomatoes, l…"
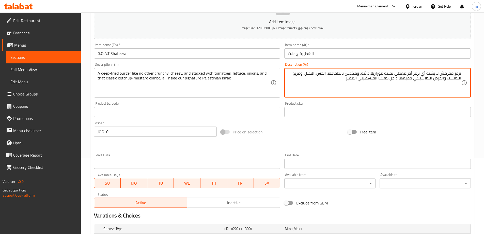
click at [102, 76] on textarea "A deep-fried burger like no other crunchy, cheesy, and stacked with tomatoes, l…" at bounding box center [184, 83] width 173 height 24
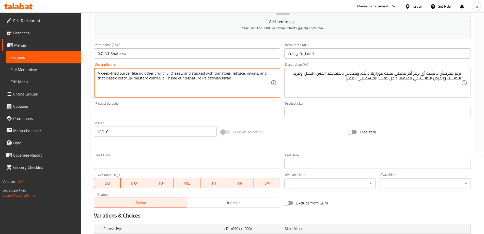
click at [102, 76] on textarea "A deep-fried burger like no other crunchy, cheesy, and stacked with tomatoes, l…" at bounding box center [184, 83] width 173 height 24
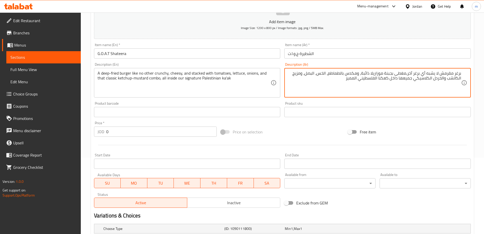
click at [406, 74] on textarea "برغر مقرمش لا يشبه أي برغر آخر،مغطى بجبنة موزاريلا ذائبة، ومكدس بالطماطم، الخس،…" at bounding box center [374, 83] width 173 height 24
drag, startPoint x: 407, startPoint y: 74, endPoint x: 454, endPoint y: 67, distance: 47.3
click at [454, 67] on div "Description (Ar) برغر مقرمش لا يشبه أي برغر آخر، مغطى بجبنة موزاريلا ذائبة، ومك…" at bounding box center [377, 80] width 187 height 35
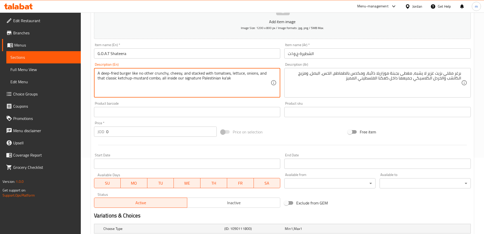
click at [160, 73] on textarea "A deep-fried burger like no other crunchy, cheesy, and stacked with tomatoes, l…" at bounding box center [184, 83] width 173 height 24
click at [162, 73] on textarea "A deep-fried burger like no other crunchy, cheesy, and stacked with tomatoes, l…" at bounding box center [184, 83] width 173 height 24
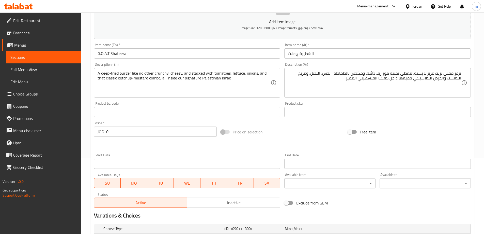
drag, startPoint x: 97, startPoint y: 73, endPoint x: 101, endPoint y: 73, distance: 4.4
click at [103, 73] on div "A deep-fried burger like no other crunchy, cheesy, and stacked with tomatoes, l…" at bounding box center [187, 82] width 187 height 29
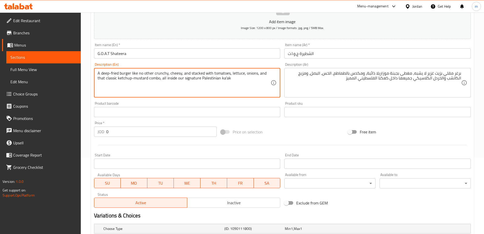
drag, startPoint x: 99, startPoint y: 74, endPoint x: 167, endPoint y: 76, distance: 68.7
click at [167, 76] on textarea "A deep-fried burger like no other crunchy, cheesy, and stacked with tomatoes, l…" at bounding box center [184, 83] width 173 height 24
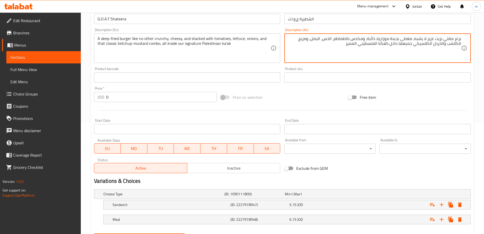
scroll to position [86, 0]
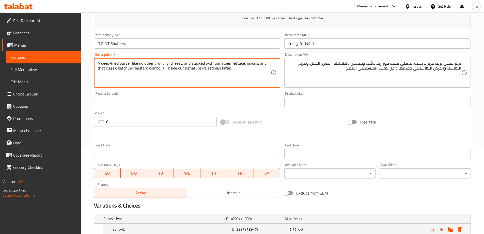
drag, startPoint x: 98, startPoint y: 63, endPoint x: 167, endPoint y: 64, distance: 68.6
drag, startPoint x: 120, startPoint y: 64, endPoint x: 167, endPoint y: 62, distance: 47.1
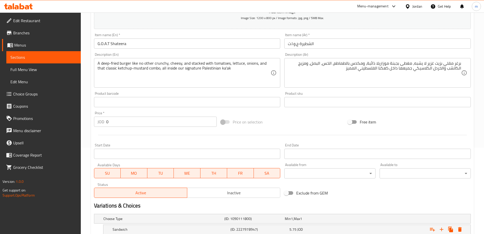
click at [159, 63] on textarea "A deep-fried burger like no other crunchy, cheesy, and stacked with tomatoes, l…" at bounding box center [184, 73] width 173 height 24
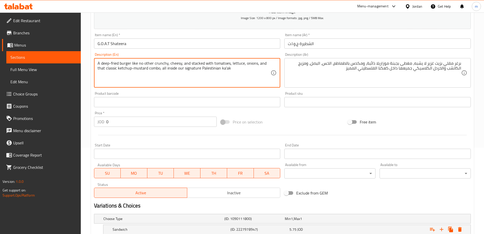
click at [140, 63] on textarea "A deep-fried burger like no other crunchy, cheesy, and stacked with tomatoes, l…" at bounding box center [184, 73] width 173 height 24
drag, startPoint x: 132, startPoint y: 63, endPoint x: 166, endPoint y: 63, distance: 34.1
click at [166, 63] on textarea "A deep-fried burger like no other crunchy, cheesy, and stacked with tomatoes, l…" at bounding box center [184, 73] width 173 height 24
click at [199, 65] on textarea "A deep-fried burger like no other crunchy, cheesy, and stacked with tomatoes, l…" at bounding box center [184, 73] width 173 height 24
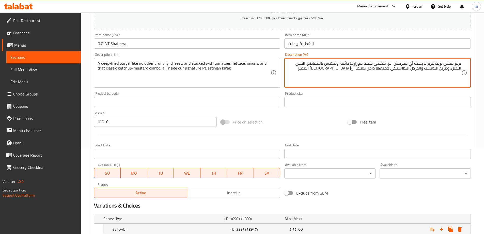
click at [381, 65] on textarea "برغر مقلي بزيت غزير لا يشبه أي مقرمش اخر، مغطى بجبنة موزاريلا ذائبة، ومكدس بالط…" at bounding box center [374, 73] width 173 height 24
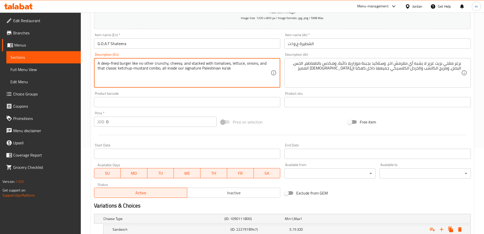
click at [176, 65] on textarea "A deep-fried burger like no other crunchy, cheesy, and stacked with tomatoes, l…" at bounding box center [184, 73] width 173 height 24
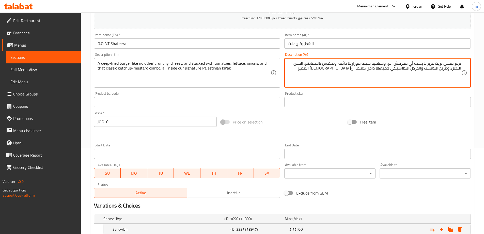
drag, startPoint x: 386, startPoint y: 65, endPoint x: 340, endPoint y: 64, distance: 46.3
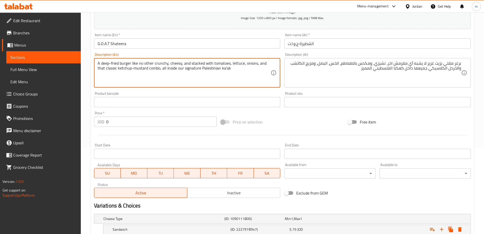
click at [200, 63] on textarea "A deep-fried burger like no other crunchy, cheesy, and stacked with tomatoes, l…" at bounding box center [184, 73] width 173 height 24
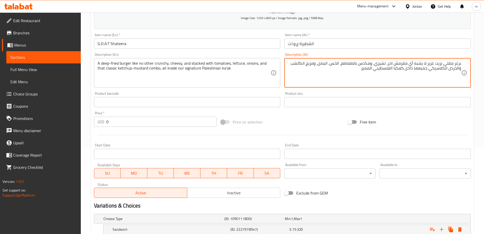
click at [314, 66] on textarea "برغر مقلي بزيت غزير لا يشبه أي مقرمش اخر، تشيزي، ومكدس بالطماطم، الخس، البصل، و…" at bounding box center [374, 73] width 173 height 24
click at [423, 72] on textarea "برغر مقلي بزيت غزير لا يشبه أي مقرمش اخر، تشيزي، ومكدس بالطماطم، الخس، البصل، و…" at bounding box center [374, 73] width 173 height 24
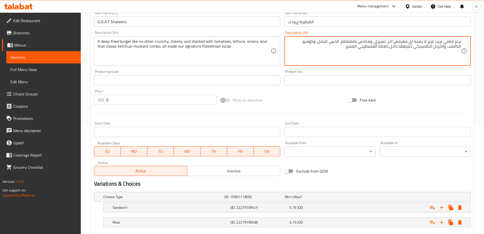
scroll to position [137, 0]
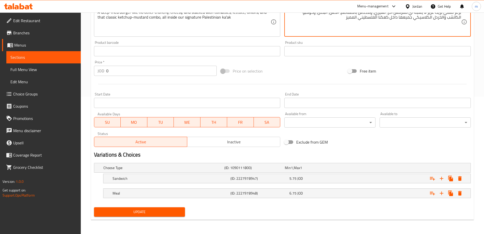
type textarea "برغر مقلي بزيت غزير لا يشبه أي مقرمش اخر، تشيزي، ومكدس بالطماطم، الخس، البصل، و…"
click at [161, 213] on span "Update" at bounding box center [139, 211] width 83 height 6
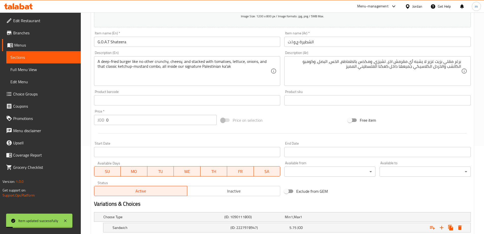
scroll to position [0, 0]
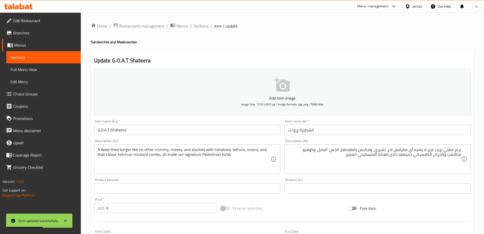
click at [57, 56] on span "Sections" at bounding box center [43, 57] width 66 height 6
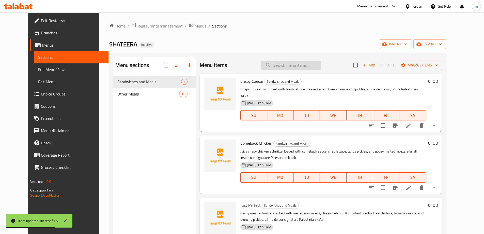
click at [302, 67] on input "search" at bounding box center [291, 65] width 60 height 9
paste input "Fresh Freis Sandwich"
type input "Fresh Freis Sandwich"
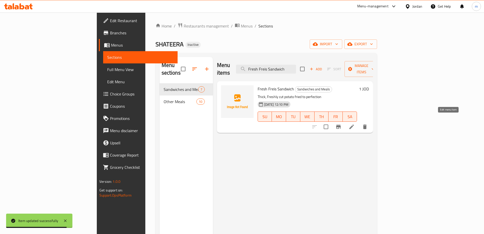
click at [355, 124] on icon at bounding box center [352, 127] width 6 height 6
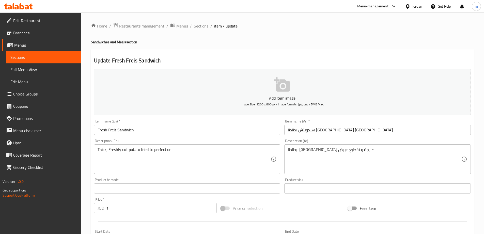
click at [297, 61] on h2 "Update Fresh Freis Sandwich" at bounding box center [282, 61] width 377 height 8
click at [331, 58] on h2 "Update Fresh Freis Sandwich" at bounding box center [282, 61] width 377 height 8
click at [355, 55] on div "Update Fresh Freis Sandwich Add item image Image Size: 1200 x 800 px / Image fo…" at bounding box center [282, 197] width 383 height 296
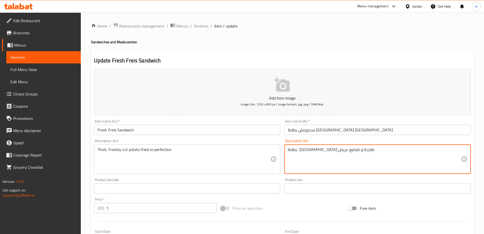
click at [302, 152] on textarea "بطاطا مقلية طازجة و تقطيع عريض" at bounding box center [374, 159] width 173 height 24
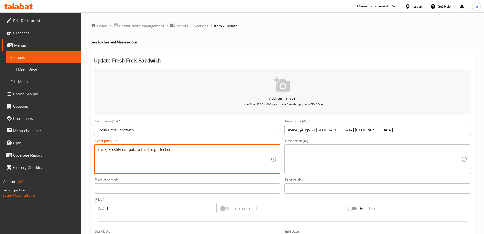
click at [125, 152] on textarea "Thick, Freshly cut potato fried to perfection" at bounding box center [184, 159] width 173 height 24
drag, startPoint x: 125, startPoint y: 152, endPoint x: 118, endPoint y: 150, distance: 6.8
click at [118, 150] on textarea "Thick, Freshly cut potato fried to perfection" at bounding box center [184, 159] width 173 height 24
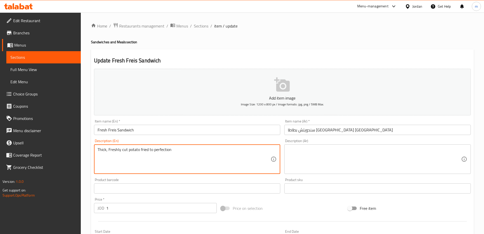
click at [118, 150] on textarea "Thick, Freshly cut potato fried to perfection" at bounding box center [184, 159] width 173 height 24
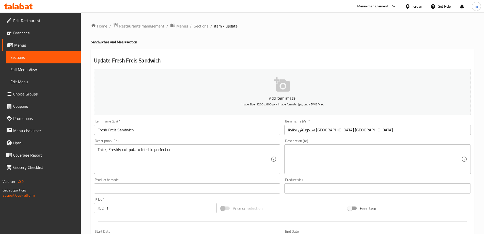
click at [364, 160] on textarea at bounding box center [374, 159] width 173 height 24
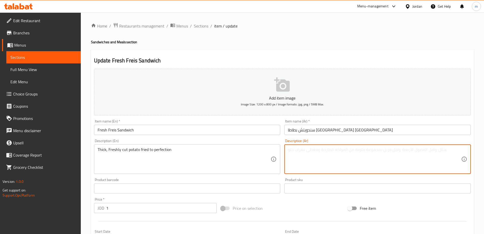
paste textarea "بطاطس سميكة مقطعة طازجة ومقلية إلى درجة الكمال"
click at [383, 151] on textarea "بطاطس سميكة مقطعة طازجة ومقلية إلى درجة الكمال" at bounding box center [374, 159] width 173 height 24
drag, startPoint x: 380, startPoint y: 152, endPoint x: 395, endPoint y: 148, distance: 16.2
click at [395, 148] on textarea "بطاطس سميكة مقطعة طازجة ومقلية إلى درجة الكمال" at bounding box center [374, 159] width 173 height 24
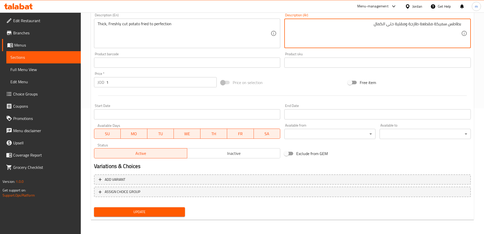
type textarea "بطاطس سميكة مقطعة طازجة ومقلية حتى الكمال"
click at [171, 212] on span "Update" at bounding box center [139, 211] width 83 height 6
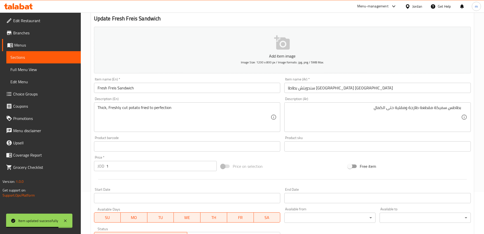
scroll to position [0, 0]
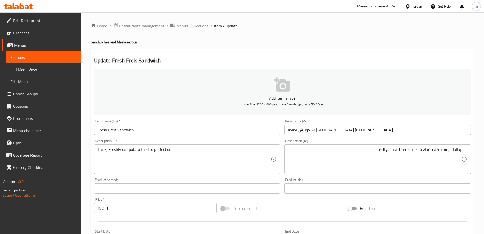
click at [68, 54] on span "Sections" at bounding box center [43, 57] width 66 height 6
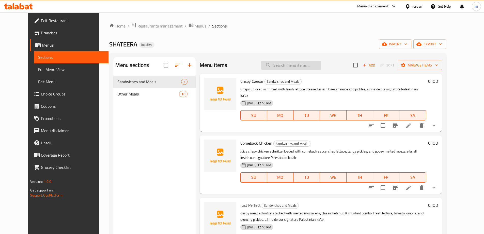
click at [316, 61] on input "search" at bounding box center [291, 65] width 60 height 9
paste input "Kibbeh Labneh"
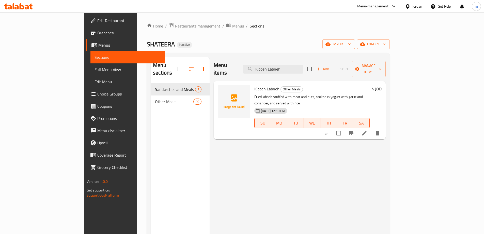
type input "Kibbeh Labneh"
click at [368, 130] on icon at bounding box center [364, 133] width 6 height 6
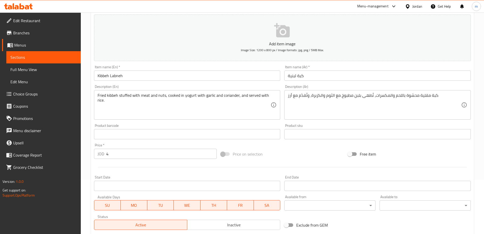
scroll to position [76, 0]
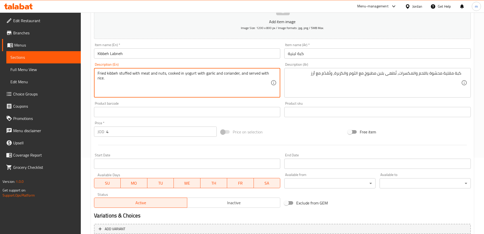
click at [187, 74] on textarea "Fried kibbeh stuffed with meat and nuts, cooked in yogurt with garlic and coria…" at bounding box center [184, 83] width 173 height 24
click at [182, 73] on textarea "Fried kibbeh stuffed with meat and nuts, cooked in laban with garlic and corian…" at bounding box center [184, 83] width 173 height 24
type textarea "Fried kibbeh stuffed with meat and nuts, cooked with cooked laban with garlic a…"
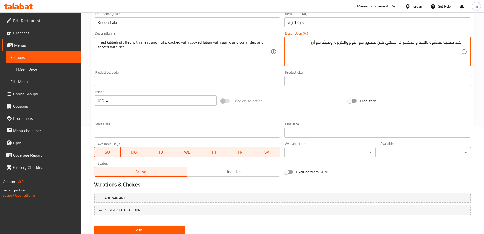
scroll to position [126, 0]
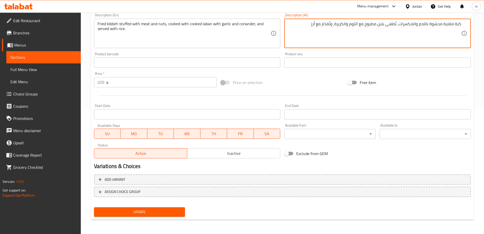
click at [149, 211] on span "Update" at bounding box center [139, 211] width 83 height 6
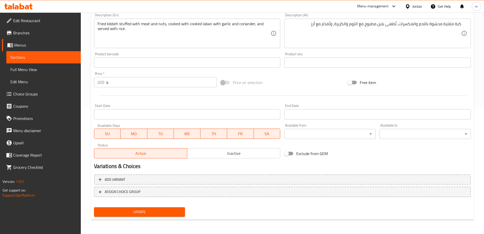
scroll to position [0, 0]
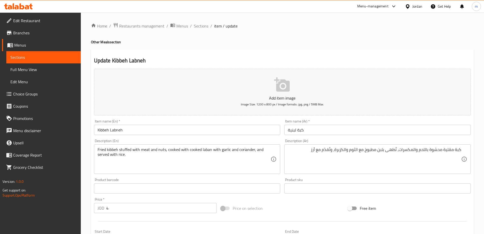
click at [302, 130] on input "كبة لبنية" at bounding box center [377, 130] width 187 height 10
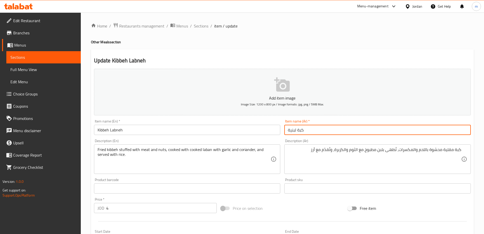
click at [302, 130] on input "كبة لبنية" at bounding box center [377, 130] width 187 height 10
click at [160, 128] on input "Kibbeh Labneh" at bounding box center [187, 130] width 187 height 10
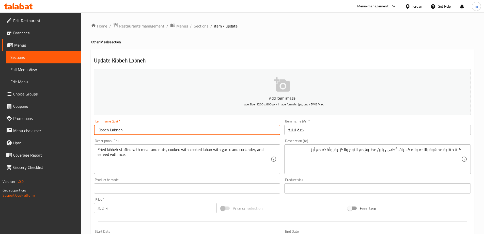
click at [160, 128] on input "Kibbeh Labneh" at bounding box center [187, 130] width 187 height 10
paste input "labani"
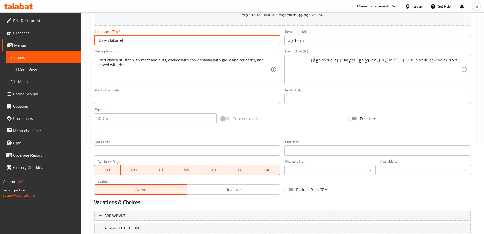
scroll to position [126, 0]
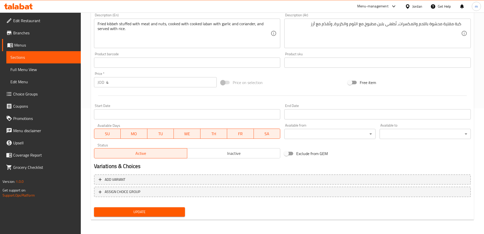
type input "Kibbeh labanieh"
click at [174, 211] on span "Update" at bounding box center [139, 211] width 83 height 6
click at [64, 56] on span "Sections" at bounding box center [43, 57] width 66 height 6
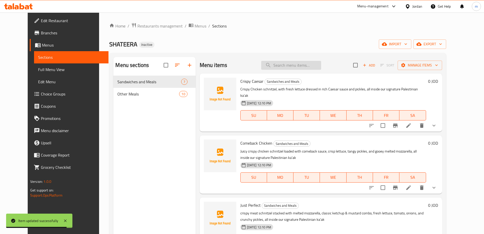
click at [301, 67] on input "search" at bounding box center [291, 65] width 60 height 9
paste input "Two Fried Kibbeh"
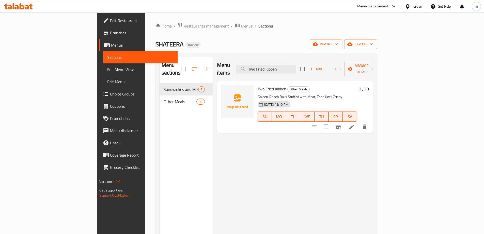
type input "Two Fried Kibbeh"
click at [355, 124] on icon at bounding box center [352, 127] width 6 height 6
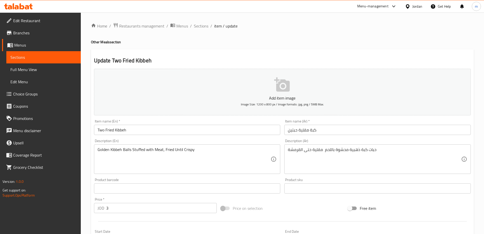
click at [102, 130] on input "Two Fried Kibbeh" at bounding box center [187, 130] width 187 height 10
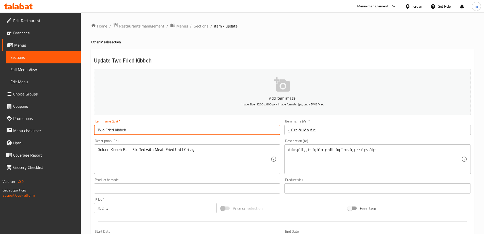
click at [102, 130] on input "Two Fried Kibbeh" at bounding box center [187, 130] width 187 height 10
click at [99, 127] on input "2 Fried Kibbeh" at bounding box center [187, 130] width 187 height 10
click at [102, 130] on input "2 pieces Fried Kibbeh" at bounding box center [187, 130] width 187 height 10
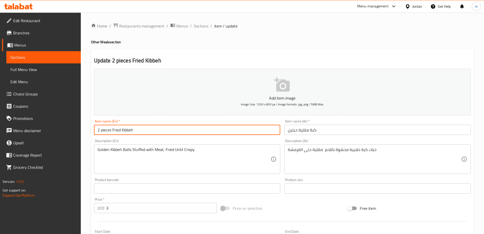
type input "2 Pieces Fried Kibbeh"
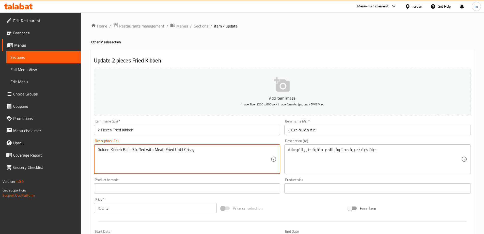
click at [340, 177] on div "Product sku Product sku" at bounding box center [377, 186] width 191 height 20
click at [128, 149] on textarea "Golden Kibbeh Balls Stuffed with Meat, Fried Until Crispy" at bounding box center [184, 159] width 173 height 24
click at [177, 150] on textarea "Golden Kibbeh pieces Stuffed with Meat, Fried Until Crispy" at bounding box center [184, 159] width 173 height 24
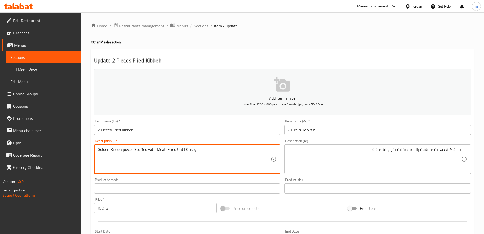
click at [162, 156] on textarea "Golden Kibbeh pieces Stuffed with Meat, Fried Until Crispy" at bounding box center [184, 159] width 173 height 24
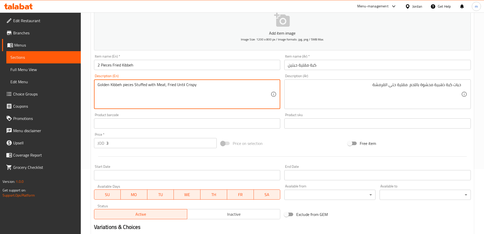
scroll to position [126, 0]
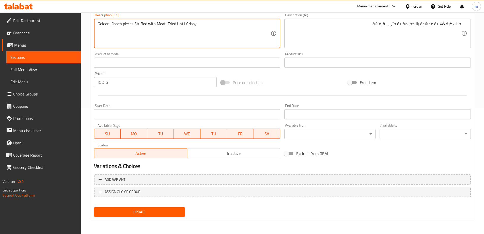
type textarea "Golden kibbeh pieces stuffed with meat, fried until crispy"
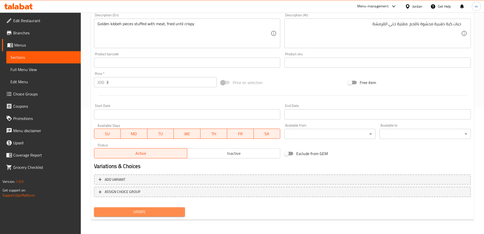
click at [169, 209] on span "Update" at bounding box center [139, 211] width 83 height 6
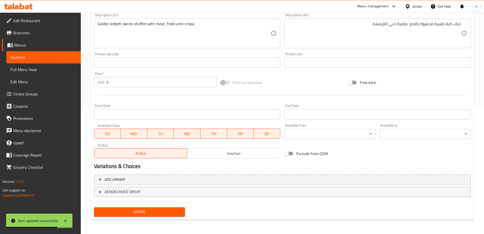
scroll to position [0, 0]
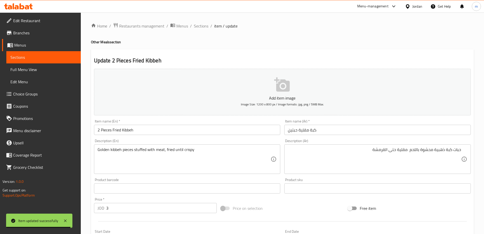
click at [32, 56] on span "Sections" at bounding box center [43, 57] width 66 height 6
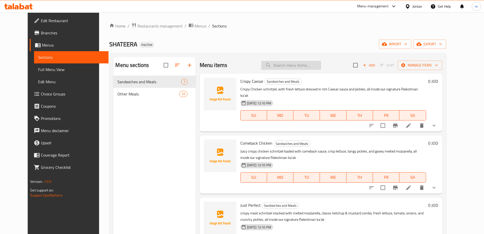
click at [296, 69] on input "search" at bounding box center [291, 65] width 60 height 9
paste input "Yalanji 6 Pieces"
type input "Yalanji 6 Pieces"
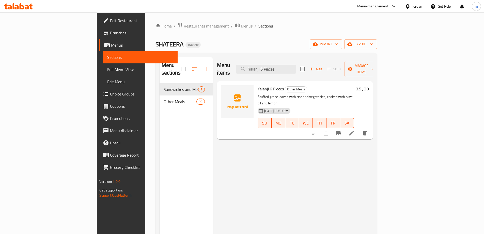
click at [355, 130] on icon at bounding box center [352, 133] width 6 height 6
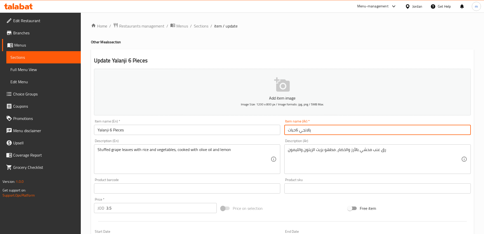
click at [308, 128] on input "يالانجي 6حبات" at bounding box center [377, 130] width 187 height 10
click at [462, 129] on input "يالانجي 6 حبات" at bounding box center [377, 130] width 187 height 10
type input "يالانجي 6 حبات"
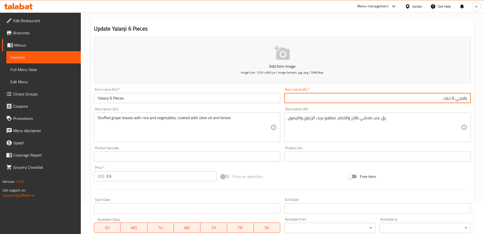
scroll to position [76, 0]
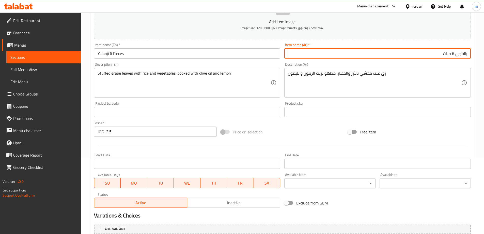
click at [331, 80] on textarea "رق عنب محشي بالأرز والخضار، مطهو بزيت الزيتون والليمون" at bounding box center [374, 83] width 173 height 24
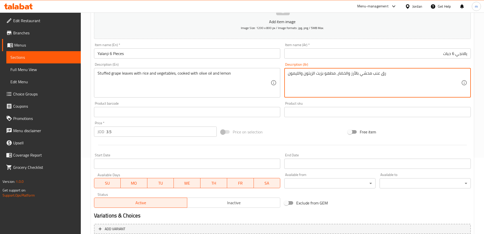
click at [331, 80] on textarea "رق عنب محشي بالأرز والخضار، مطهو بزيت الزيتون والليمون" at bounding box center [374, 83] width 173 height 24
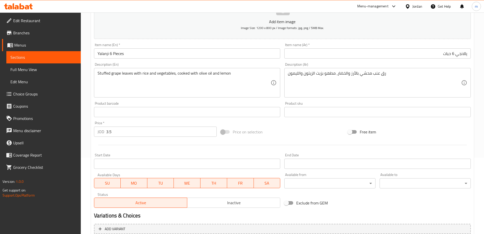
click at [383, 79] on textarea "رق عنب محشي بالأرز والخضار، مطهو بزيت الزيتون والليمون" at bounding box center [374, 83] width 173 height 24
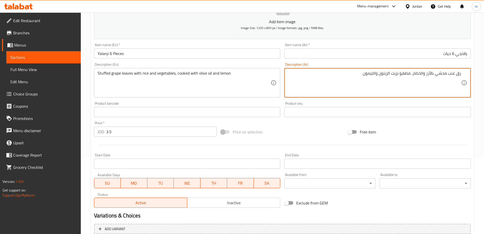
drag, startPoint x: 448, startPoint y: 75, endPoint x: 465, endPoint y: 69, distance: 17.4
click at [465, 69] on div "رق عنب محشي بالأرز والخضار، مطهو بزيت الزيتون والليمون Description (Ar)" at bounding box center [377, 82] width 187 height 29
click at [401, 82] on textarea "رق عنب محشي بالأرز والخضار، مطهو بزيت الزيتون والليمون" at bounding box center [374, 83] width 173 height 24
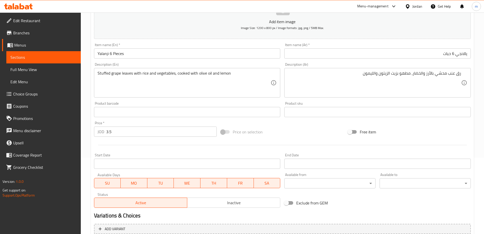
click at [461, 56] on input "يالانجي 6 حبات" at bounding box center [377, 53] width 187 height 10
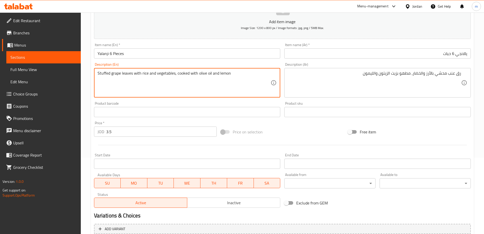
drag, startPoint x: 112, startPoint y: 75, endPoint x: 133, endPoint y: 69, distance: 21.7
click at [157, 73] on textarea "Stuffed yalanji with rice and vegetables, cooked with olive oil and lemon" at bounding box center [184, 83] width 173 height 24
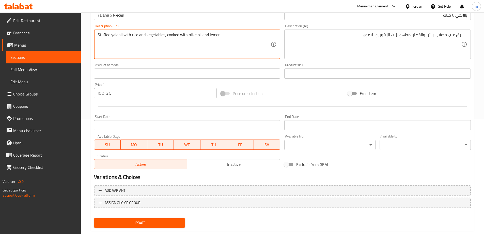
scroll to position [126, 0]
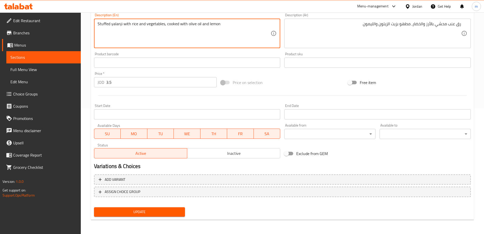
type textarea "Stuffed yalanji with rice and vegetables, cooked with olive oil and lemon"
click at [179, 214] on span "Update" at bounding box center [139, 211] width 83 height 6
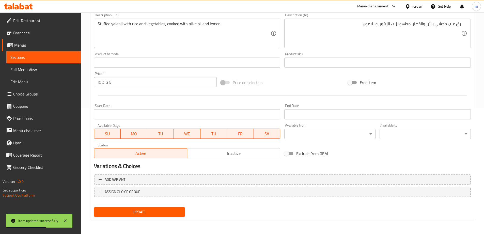
click at [32, 57] on span "Sections" at bounding box center [43, 57] width 66 height 6
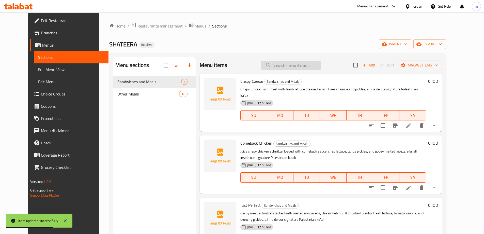
click at [312, 66] on input "search" at bounding box center [291, 65] width 60 height 9
paste input "[PERSON_NAME]"
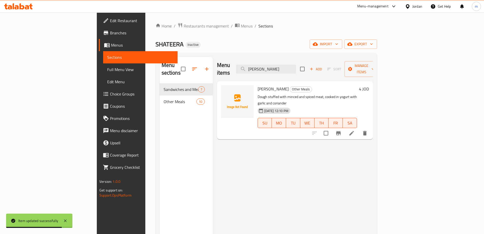
type input "[PERSON_NAME]"
click at [359, 128] on li at bounding box center [352, 132] width 14 height 9
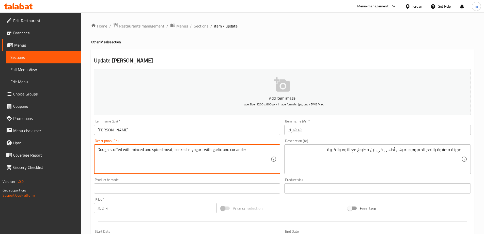
click at [197, 152] on textarea "Dough stuffed with minced and spiced meat, cooked in yogurt with garlic and cor…" at bounding box center [184, 159] width 173 height 24
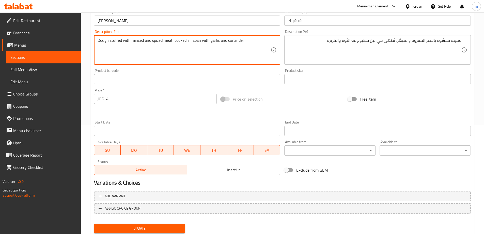
scroll to position [126, 0]
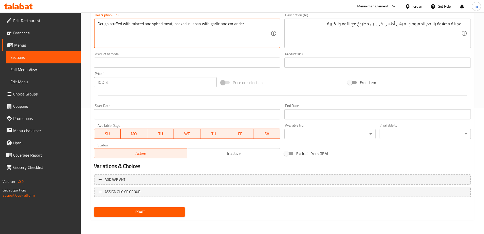
type textarea "Dough stuffed with minced and spiced meat, cooked in laban with garlic and cori…"
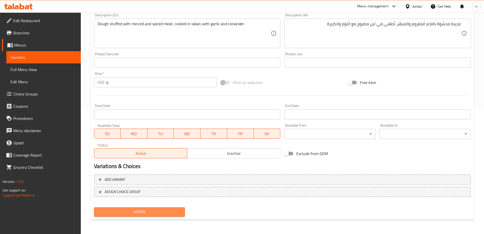
click at [179, 210] on span "Update" at bounding box center [139, 211] width 83 height 6
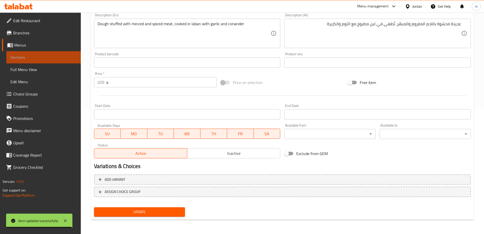
click at [73, 58] on span "Sections" at bounding box center [43, 57] width 66 height 6
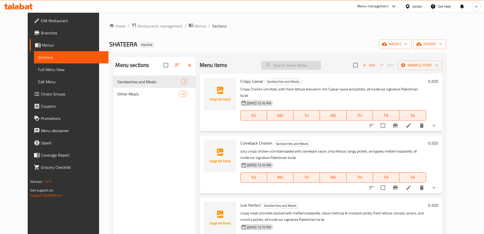
click at [298, 66] on input "search" at bounding box center [291, 65] width 60 height 9
paste input "Burger"
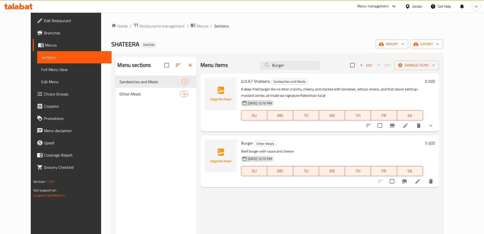
type input "Burger"
click at [425, 183] on li at bounding box center [418, 180] width 14 height 9
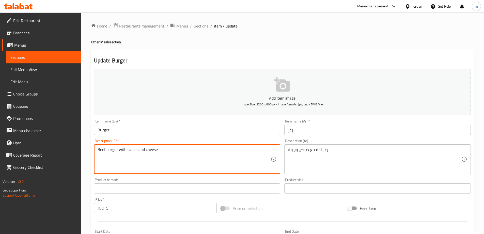
click at [102, 150] on textarea "Beef burger with sauce and cheese" at bounding box center [184, 159] width 173 height 24
type textarea "Meat burger with sauce and cheese"
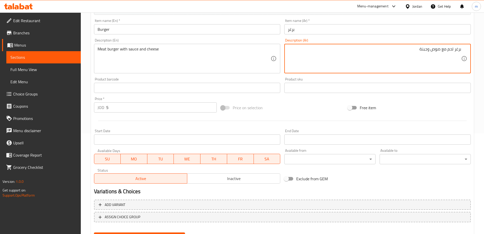
scroll to position [126, 0]
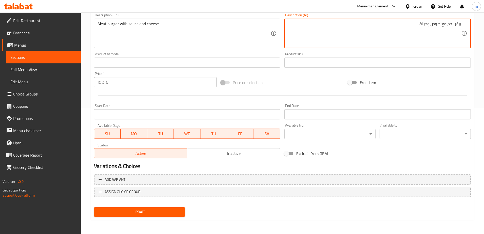
click at [162, 208] on button "Update" at bounding box center [139, 211] width 91 height 9
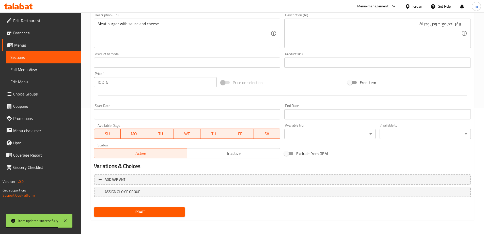
click at [47, 60] on span "Sections" at bounding box center [43, 57] width 66 height 6
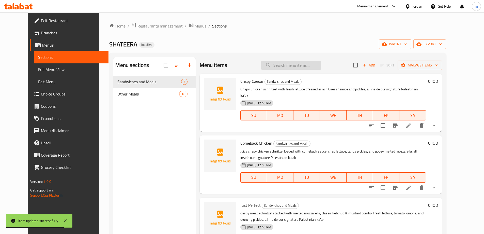
click at [308, 63] on input "search" at bounding box center [291, 65] width 60 height 9
paste input "Just Perfect"
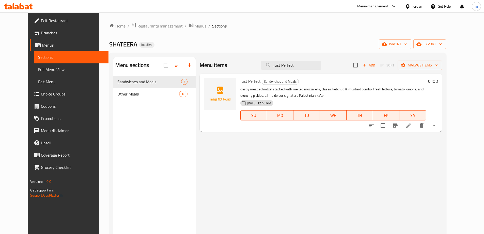
type input "Just Perfect"
click at [416, 127] on li at bounding box center [409, 125] width 14 height 9
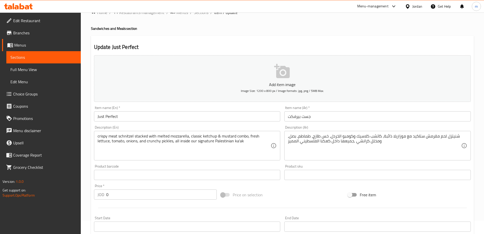
scroll to position [25, 0]
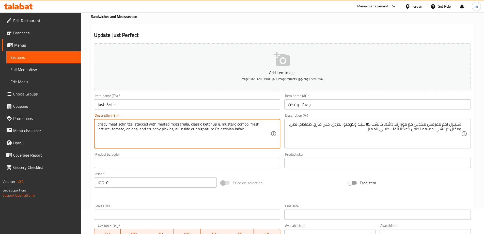
click at [140, 125] on textarea "crispy meat schnitzel stacked with melted mozzarella, classic ketchup & mustard…" at bounding box center [184, 134] width 173 height 24
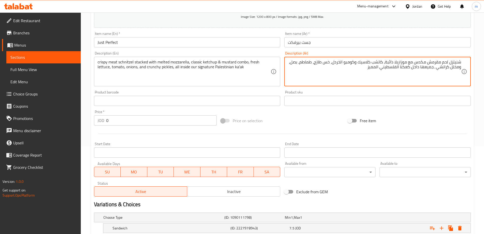
scroll to position [137, 0]
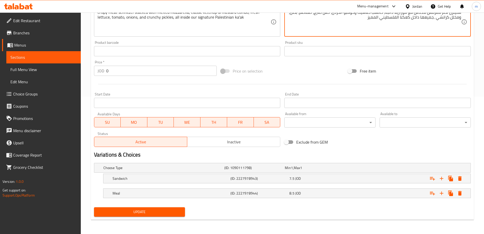
click at [178, 208] on span "Update" at bounding box center [139, 211] width 83 height 6
type textarea "شنيتزل لحم مقرمش مكدس بموزاريلا ذائبة، كاتشب كلاسيك وكومبو الخردل، خس طازج، طما…"
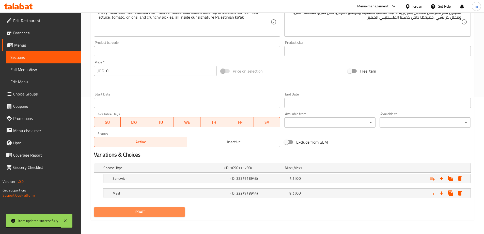
click at [163, 207] on button "Update" at bounding box center [139, 211] width 91 height 9
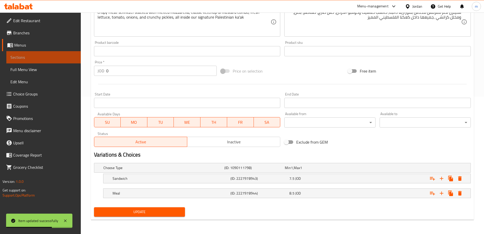
click at [38, 53] on link "Sections" at bounding box center [43, 57] width 74 height 12
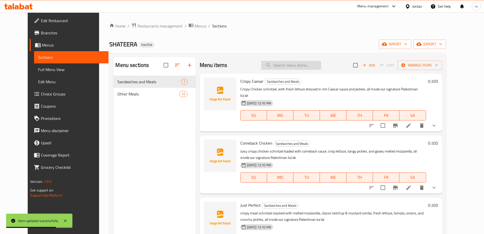
click at [321, 67] on input "search" at bounding box center [291, 65] width 60 height 9
paste input "Just Perfect"
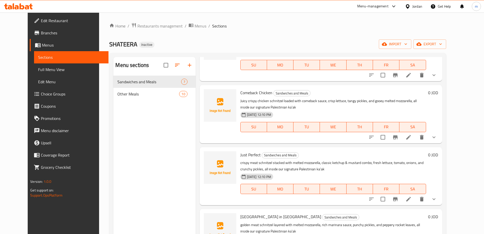
scroll to position [102, 0]
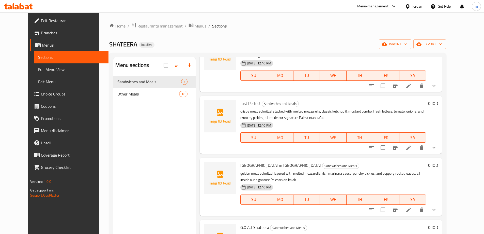
type input "Just Perfect"
click at [416, 144] on li at bounding box center [409, 147] width 14 height 9
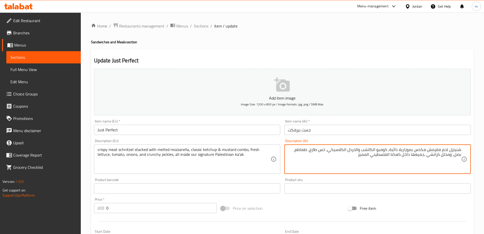
scroll to position [137, 0]
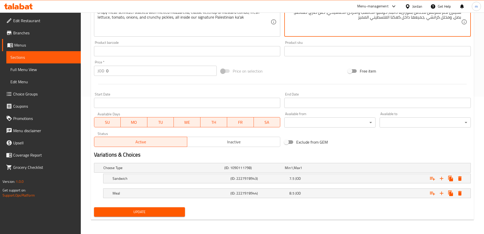
type textarea "شنيتزل لحم مقرمش مكدس بموزاريلا ذائبة، كومبو الكاتشب والخردل الكلاسيكي، خس طازج…"
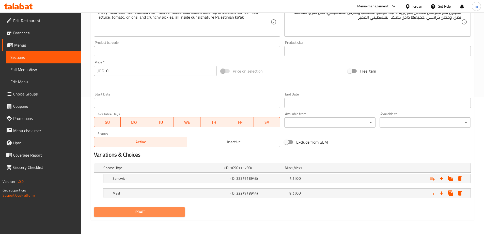
click at [158, 210] on span "Update" at bounding box center [139, 211] width 83 height 6
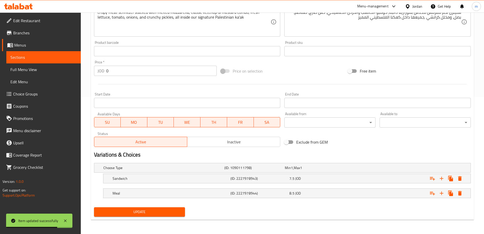
click at [54, 57] on span "Sections" at bounding box center [43, 57] width 66 height 6
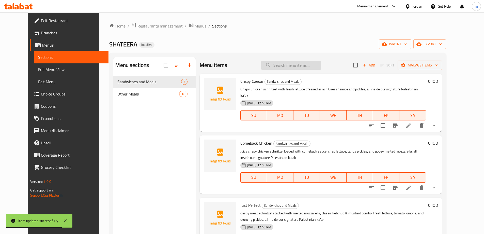
click at [280, 67] on input "search" at bounding box center [291, 65] width 60 height 9
paste input "[GEOGRAPHIC_DATA] in [GEOGRAPHIC_DATA]"
type input "[GEOGRAPHIC_DATA] in [GEOGRAPHIC_DATA]"
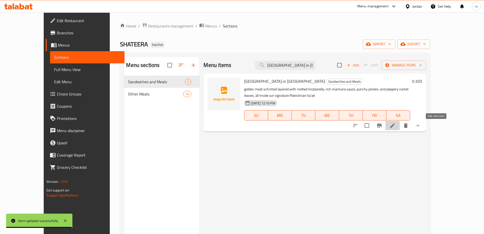
click at [396, 124] on icon at bounding box center [393, 125] width 6 height 6
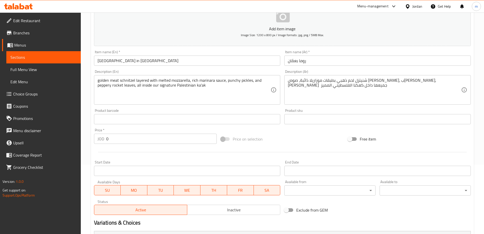
scroll to position [76, 0]
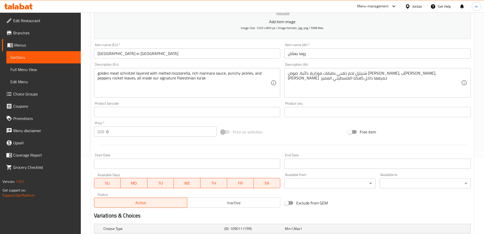
click at [341, 55] on input "روما بعمّان" at bounding box center [377, 53] width 187 height 10
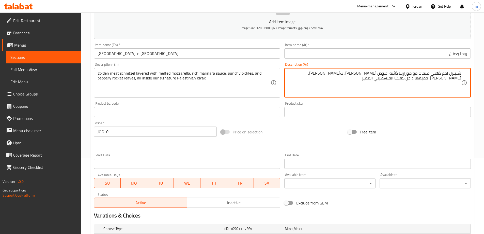
click at [351, 73] on textarea "شنيتزل لحم ذهبي طبقات مع موزاريلا ذائبة، صوص مارينارا غني، بانشي مخلل, جرجير بي…" at bounding box center [374, 83] width 173 height 24
click at [347, 74] on textarea "شنيتزل لحم ذهبي طبقات مع موزاريلا ذائبة، صوص مارينارا غني، مخلل, جرجير بيبري جم…" at bounding box center [374, 83] width 173 height 24
paste textarea "بانشي"
click at [347, 74] on textarea "شنيتزل لحم ذهبي طبقات مع موزاريلا ذائبة، صوص مارينارا غني، مخللبانشي , جرجير بي…" at bounding box center [374, 83] width 173 height 24
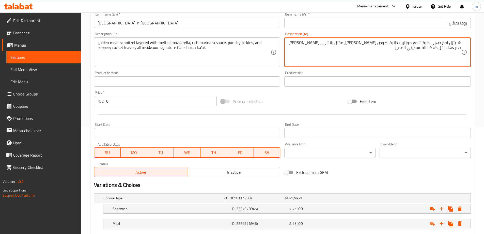
scroll to position [137, 0]
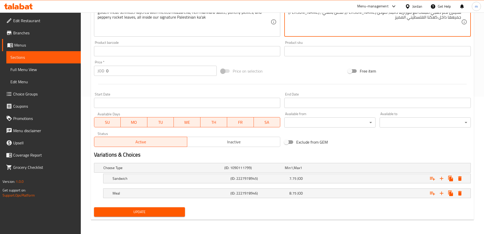
type textarea "شنيتزل لحم ذهبي طبقات مع موزاريلا ذائبة، صوص [PERSON_NAME]، مخلل بانشي , [PERSO…"
click at [170, 213] on span "Update" at bounding box center [139, 211] width 83 height 6
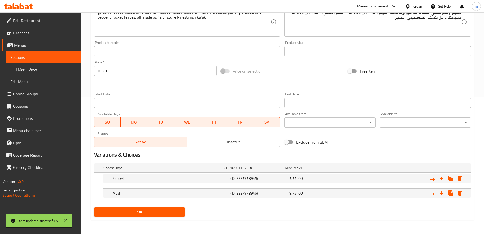
click at [31, 57] on span "Sections" at bounding box center [43, 57] width 66 height 6
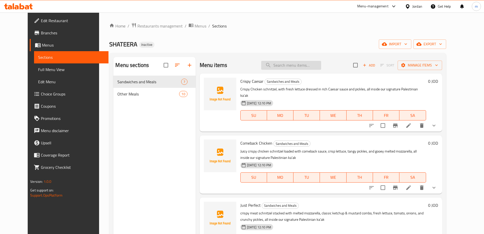
click at [313, 67] on input "search" at bounding box center [291, 65] width 60 height 9
paste input "2 Pieces Fried Kibbeh"
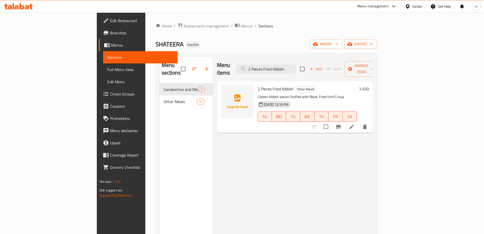
type input "2 Pieces Fried Kibbeh"
click at [359, 122] on li at bounding box center [352, 126] width 14 height 9
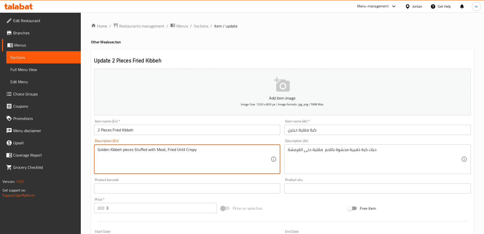
click at [48, 58] on span "Sections" at bounding box center [43, 57] width 66 height 6
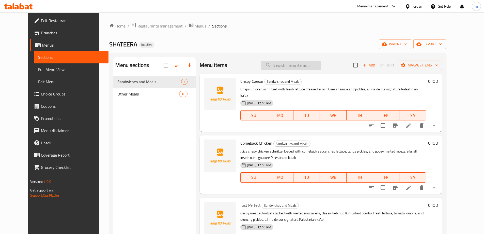
click at [305, 65] on input "search" at bounding box center [291, 65] width 60 height 9
paste input "Yalanji 6 Pieces"
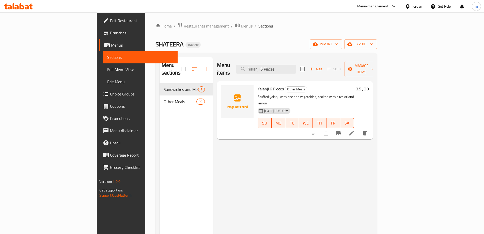
type input "Yalanji 6 Pieces"
click at [355, 130] on icon at bounding box center [352, 133] width 6 height 6
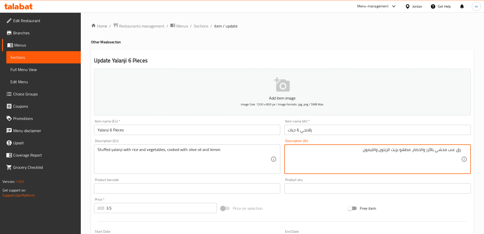
click at [461, 148] on div "رق عنب محشي بالأرز والخضار، مطهو بزيت الزيتون والليمون Description (Ar)" at bounding box center [377, 158] width 187 height 29
click at [465, 150] on div "رق عنب محشي بالأرز والخضار، مطهو بزيت الزيتون والليمون Description (Ar)" at bounding box center [377, 158] width 187 height 29
click at [461, 152] on textarea "رق عنب محشي بالأرز والخضار، مطهو بزيت الزيتون والليمون" at bounding box center [374, 159] width 173 height 24
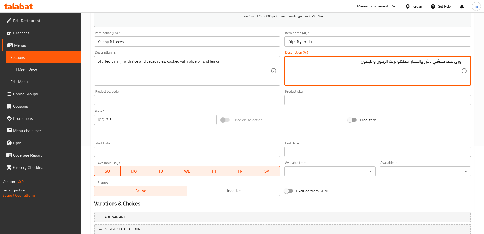
scroll to position [126, 0]
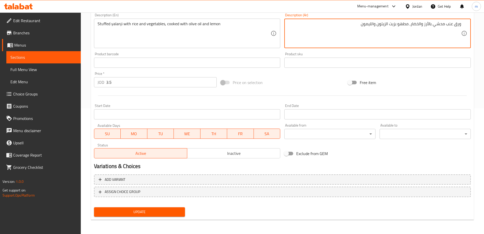
type textarea "ورق عنب محشي بالأرز والخضار، مطهو بزيت الزيتون والليمون"
click at [176, 214] on span "Update" at bounding box center [139, 211] width 83 height 6
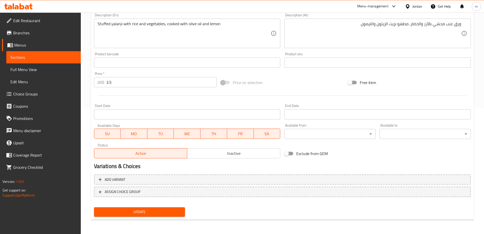
click at [175, 210] on span "Update" at bounding box center [139, 211] width 83 height 6
click at [59, 55] on span "Sections" at bounding box center [43, 57] width 66 height 6
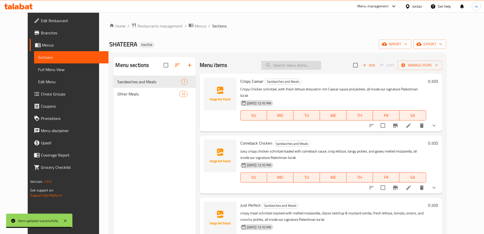
click at [301, 65] on input "search" at bounding box center [291, 65] width 60 height 9
paste input "[PERSON_NAME]"
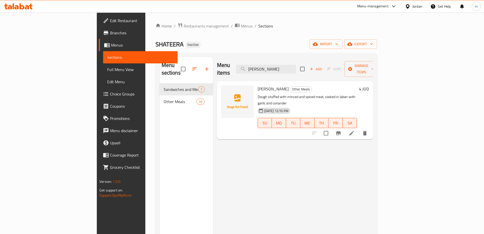
type input "[PERSON_NAME]"
click at [359, 128] on li at bounding box center [352, 132] width 14 height 9
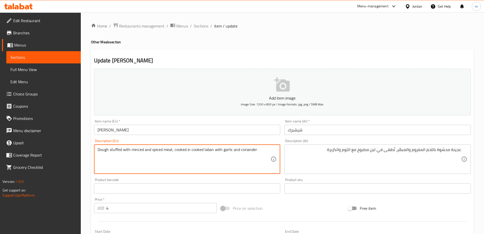
type textarea "Dough stuffed with minced and spiced meat, cooked in cooked laban with garlic a…"
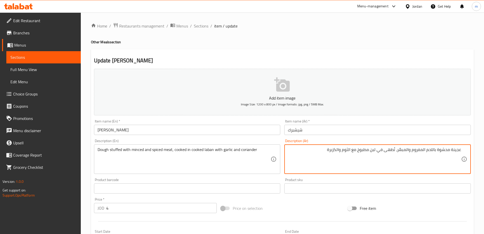
drag, startPoint x: 377, startPoint y: 149, endPoint x: 358, endPoint y: 153, distance: 18.9
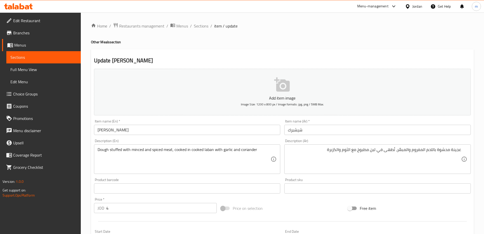
click at [368, 149] on textarea "عجينة محشوة باللحم المفروم والمبهّر، تُطهى في لبن مطبوخ مع الثوم والكزبرة" at bounding box center [374, 159] width 173 height 24
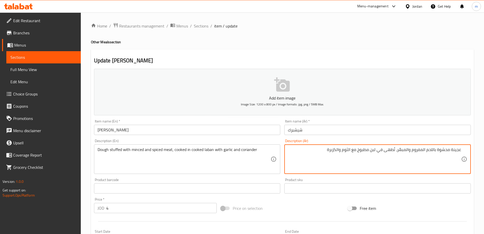
click at [368, 149] on textarea "عجينة محشوة باللحم المفروم والمبهّر، تُطهى في لبن مطبوخ مع الثوم والكزبرة" at bounding box center [374, 159] width 173 height 24
click at [363, 152] on textarea "عجينة محشوة باللحم المفروم والمبهّر، تُطهى في لبن مطبوخ مع الثوم والكزبرة" at bounding box center [374, 159] width 173 height 24
drag, startPoint x: 376, startPoint y: 150, endPoint x: 358, endPoint y: 157, distance: 19.1
click at [358, 157] on textarea "عجينة محشوة باللحم المفروم والمبهّر، تُطهى في لبن مطبوخ مع الثوم والكزبرة" at bounding box center [374, 159] width 173 height 24
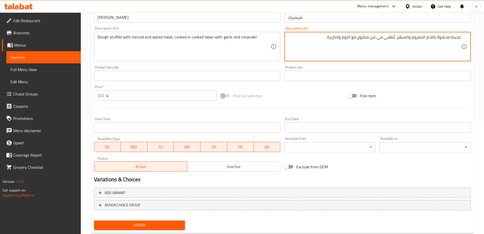
scroll to position [126, 0]
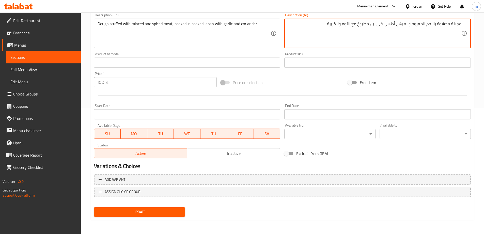
click at [170, 213] on span "Update" at bounding box center [139, 211] width 83 height 6
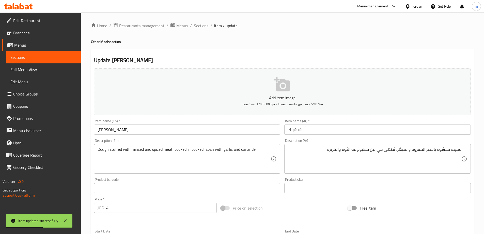
scroll to position [0, 0]
click at [42, 56] on span "Sections" at bounding box center [43, 57] width 66 height 6
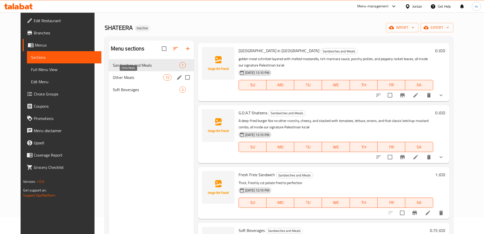
scroll to position [25, 0]
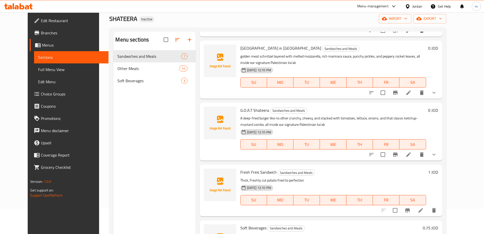
click at [133, 92] on div "Menu sections Sandwiches and Meals 7 Other Meals 10 Soft Beverages 3" at bounding box center [154, 149] width 82 height 234
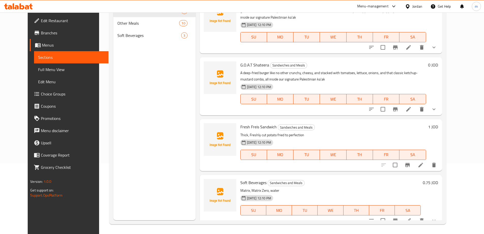
scroll to position [71, 0]
click at [412, 217] on icon at bounding box center [409, 220] width 6 height 6
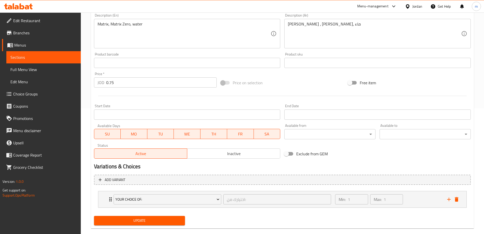
scroll to position [134, 0]
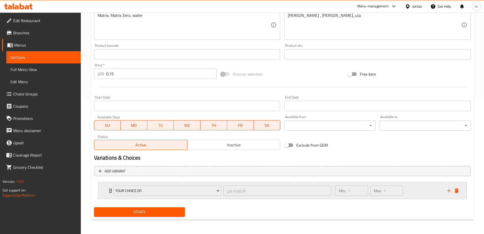
click at [420, 192] on div "Min: 1 ​ Max: 1 ​" at bounding box center [388, 190] width 112 height 16
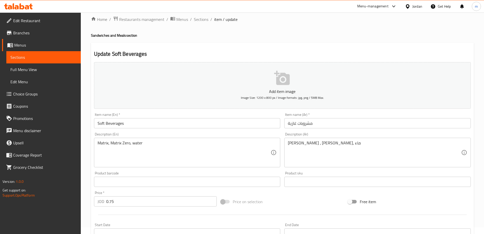
scroll to position [0, 0]
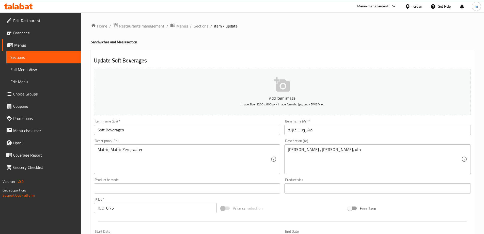
click at [38, 58] on span "Sections" at bounding box center [43, 57] width 66 height 6
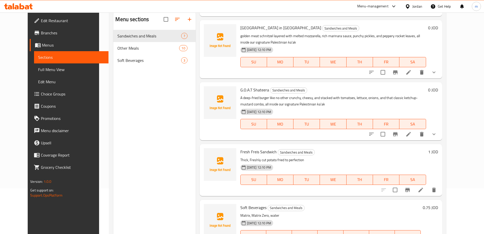
scroll to position [71, 0]
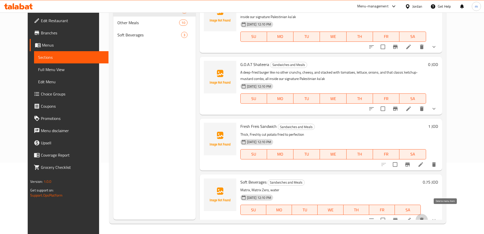
click at [424, 217] on icon "delete" at bounding box center [422, 219] width 4 height 5
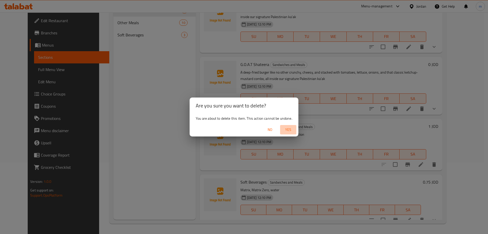
click at [288, 131] on span "Yes" at bounding box center [288, 129] width 12 height 6
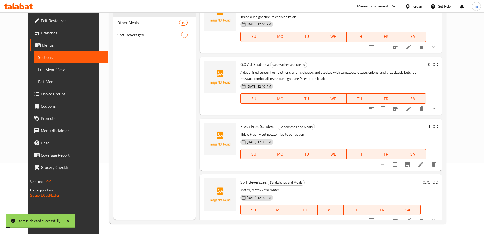
scroll to position [138, 0]
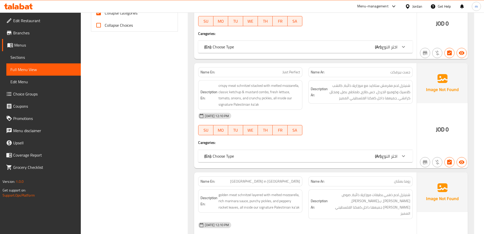
scroll to position [102, 0]
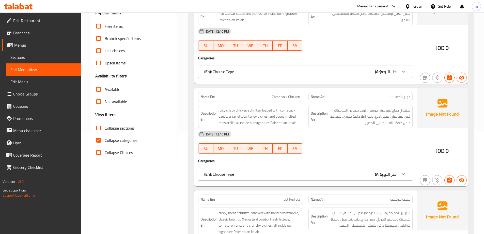
click at [98, 140] on input "Collapse categories" at bounding box center [99, 140] width 12 height 12
checkbox input "false"
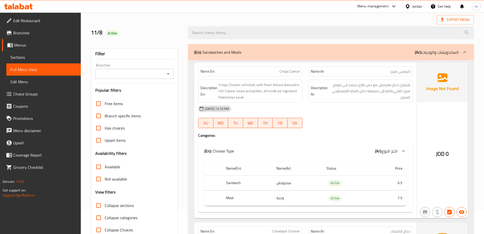
scroll to position [0, 0]
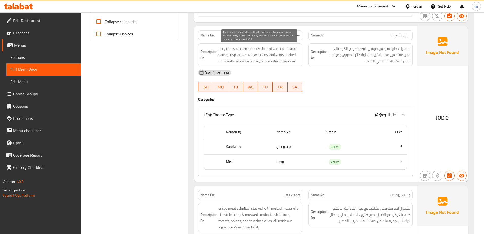
scroll to position [229, 0]
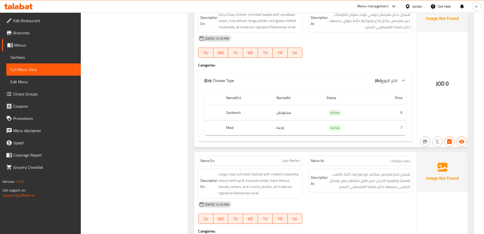
scroll to position [330, 0]
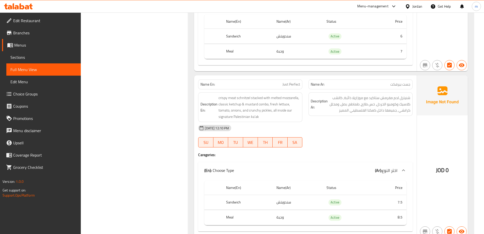
click at [279, 85] on p "Name En: Just Perfect" at bounding box center [251, 84] width 100 height 5
copy span "Just Perfect"
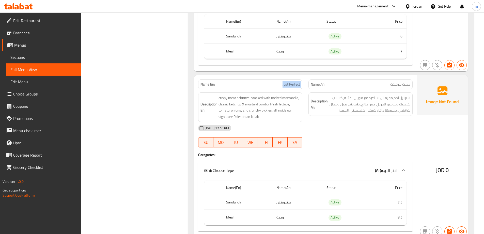
scroll to position [381, 0]
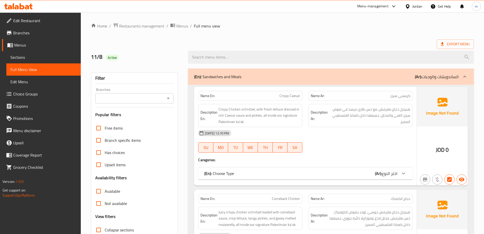
scroll to position [153, 0]
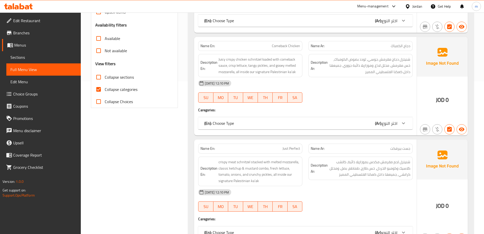
click at [100, 93] on input "Collapse categories" at bounding box center [99, 89] width 12 height 12
checkbox input "false"
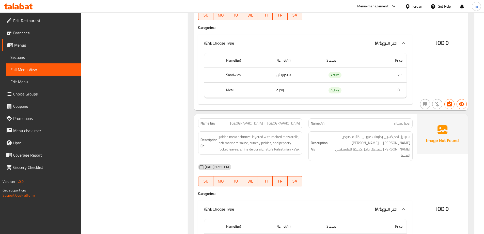
scroll to position [381, 0]
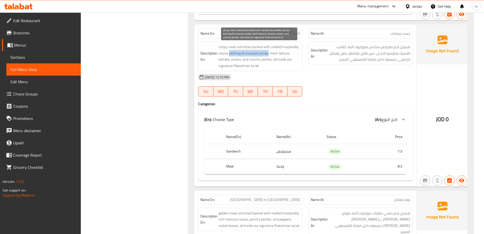
drag, startPoint x: 229, startPoint y: 53, endPoint x: 269, endPoint y: 54, distance: 39.4
click at [269, 54] on span "crispy meat schnitzel stacked with melted mozzarella, classic ketchup & mustard…" at bounding box center [260, 56] width 82 height 25
click at [254, 55] on span "crispy meat schnitzel stacked with melted mozzarella, classic ketchup & mustard…" at bounding box center [260, 56] width 82 height 25
drag, startPoint x: 219, startPoint y: 55, endPoint x: 268, endPoint y: 51, distance: 49.5
click at [268, 51] on span "crispy meat schnitzel stacked with melted mozzarella, classic ketchup & mustard…" at bounding box center [260, 56] width 82 height 25
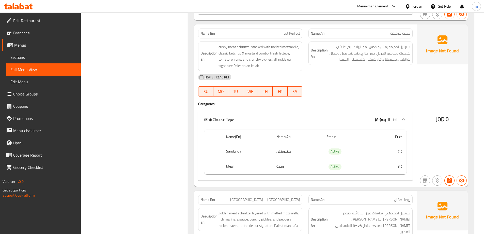
click at [287, 31] on span "Just Perfect" at bounding box center [292, 33] width 18 height 5
copy span "Just Perfect"
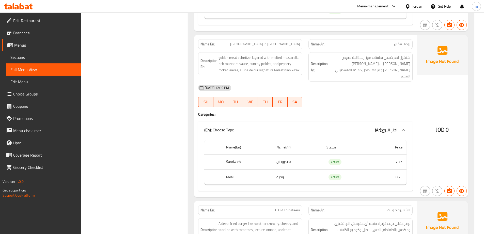
scroll to position [534, 0]
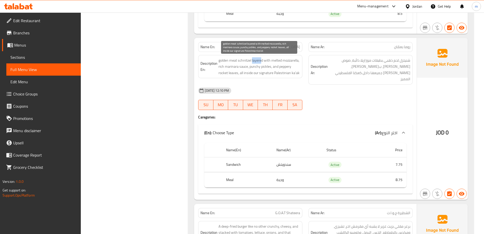
drag, startPoint x: 252, startPoint y: 60, endPoint x: 261, endPoint y: 59, distance: 8.7
click at [261, 59] on span "golden meat schnitzel layered with melted mozzarella, rich marinara sauce, punc…" at bounding box center [260, 66] width 82 height 19
click at [257, 61] on span "golden meat schnitzel layered with melted mozzarella, rich marinara sauce, punc…" at bounding box center [260, 66] width 82 height 19
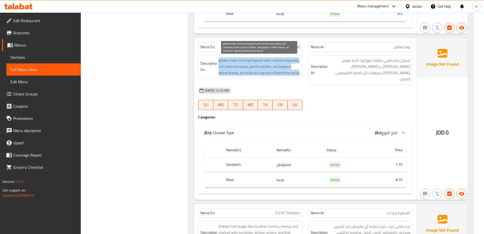
click at [257, 61] on span "golden meat schnitzel layered with melted mozzarella, rich marinara sauce, punc…" at bounding box center [260, 66] width 82 height 19
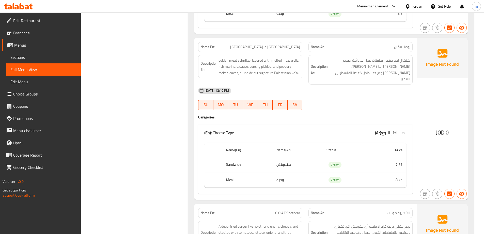
click at [370, 84] on div "[DATE] 12:10 PM" at bounding box center [305, 90] width 221 height 12
click at [257, 63] on span "golden meat schnitzel layered with melted mozzarella, rich marinara sauce, punc…" at bounding box center [260, 66] width 82 height 19
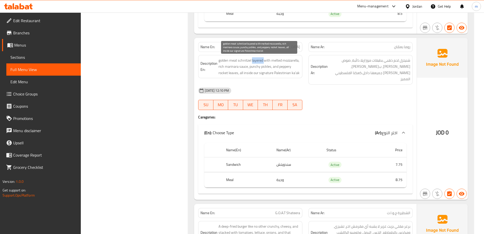
click at [257, 63] on span "golden meat schnitzel layered with melted mozzarella, rich marinara sauce, punc…" at bounding box center [260, 66] width 82 height 19
copy span "layered"
click at [289, 49] on span "[GEOGRAPHIC_DATA] in [GEOGRAPHIC_DATA]" at bounding box center [265, 46] width 70 height 5
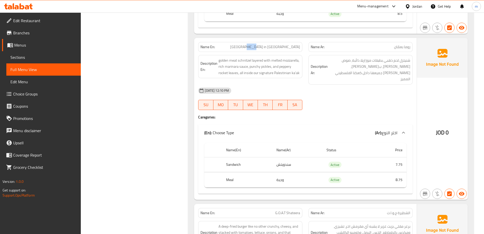
click at [289, 49] on span "[GEOGRAPHIC_DATA] in [GEOGRAPHIC_DATA]" at bounding box center [265, 46] width 70 height 5
copy span "[GEOGRAPHIC_DATA] in [GEOGRAPHIC_DATA]"
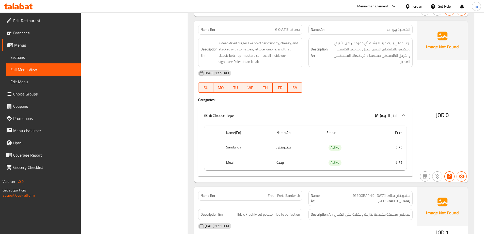
scroll to position [686, 0]
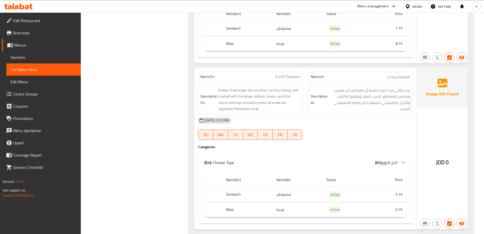
scroll to position [661, 0]
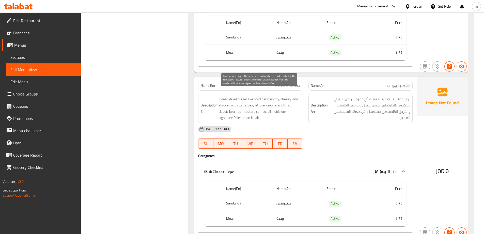
click at [277, 110] on span "A deep-fried burger like no other crunchy, cheesy, and stacked with tomatoes, l…" at bounding box center [260, 108] width 82 height 25
click at [280, 96] on span "A deep-fried burger like no other crunchy, cheesy, and stacked with tomatoes, l…" at bounding box center [260, 108] width 82 height 25
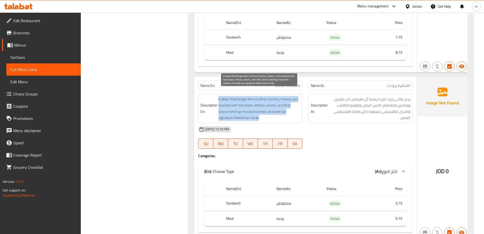
click at [280, 96] on span "A deep-fried burger like no other crunchy, cheesy, and stacked with tomatoes, l…" at bounding box center [260, 108] width 82 height 25
click at [280, 100] on span "A deep-fried burger like no other crunchy, cheesy, and stacked with tomatoes, l…" at bounding box center [260, 108] width 82 height 25
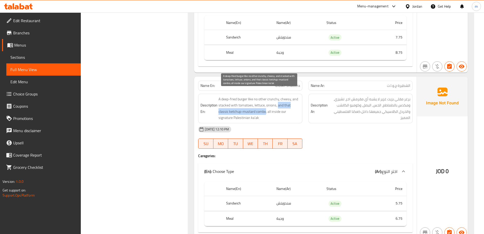
drag, startPoint x: 278, startPoint y: 99, endPoint x: 266, endPoint y: 105, distance: 13.2
click at [266, 105] on span "A deep-fried burger like no other crunchy, cheesy, and stacked with tomatoes, l…" at bounding box center [260, 108] width 82 height 25
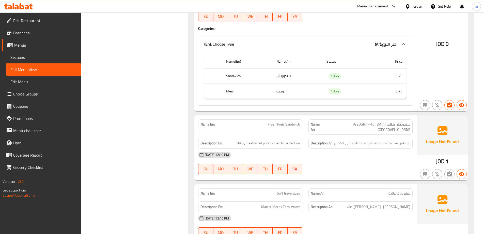
scroll to position [813, 0]
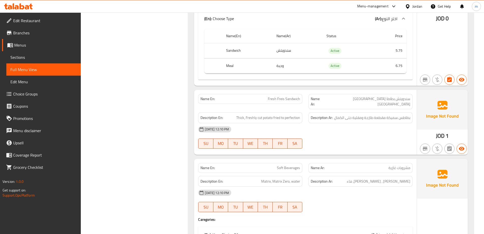
click at [100, 114] on div "Filter Branches Branches Popular filters Free items Branch specific items Has c…" at bounding box center [136, 141] width 97 height 1778
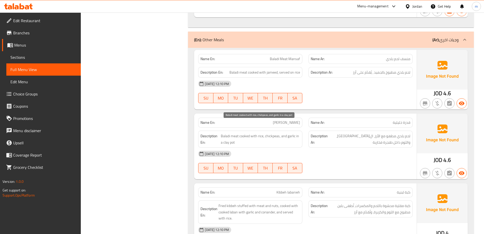
scroll to position [1121, 0]
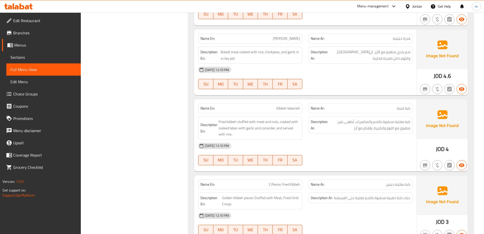
scroll to position [1197, 0]
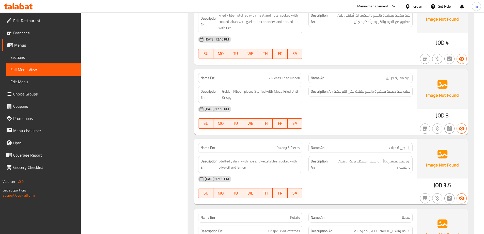
scroll to position [1274, 0]
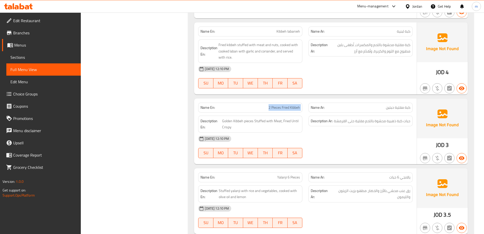
copy span "2 Pieces Fried Kibbeh"
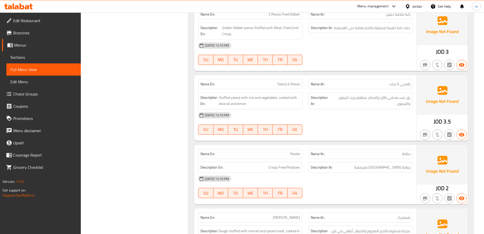
scroll to position [1401, 0]
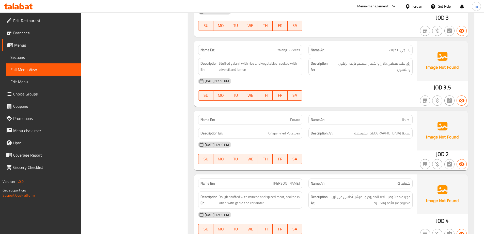
copy span "Yalanji 6 Pieces"
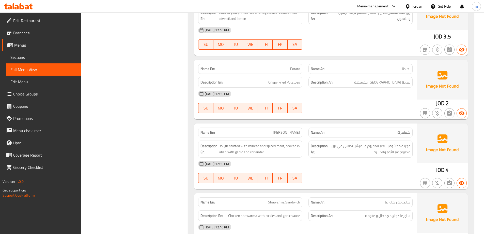
scroll to position [1477, 0]
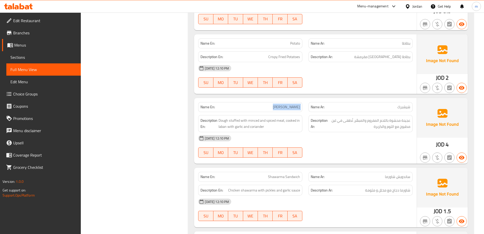
copy span "[PERSON_NAME]"
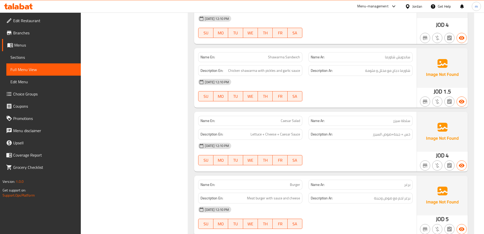
scroll to position [1607, 0]
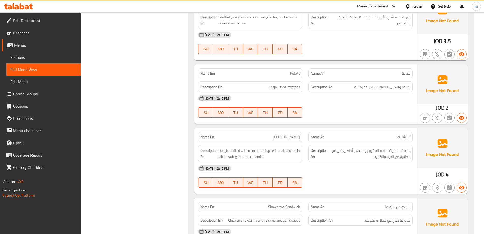
scroll to position [1378, 0]
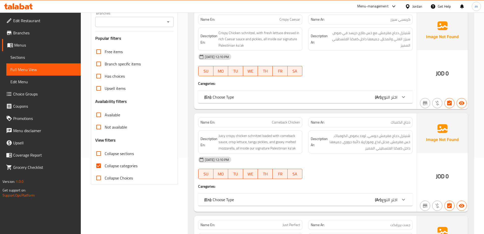
click at [99, 168] on div "Free items Branch specific items Has choices Upsell items Availability filters …" at bounding box center [134, 115] width 79 height 138
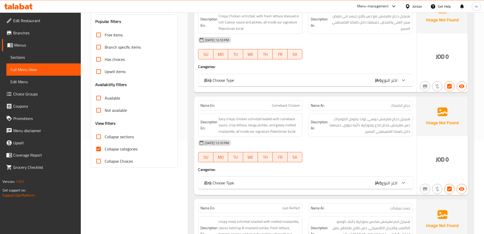
scroll to position [102, 0]
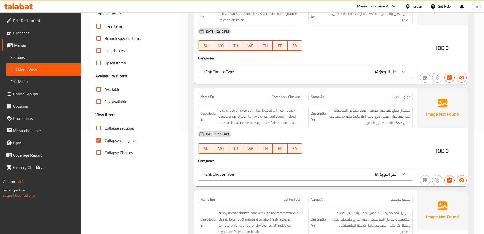
click at [102, 140] on input "Collapse categories" at bounding box center [99, 140] width 12 height 12
checkbox input "false"
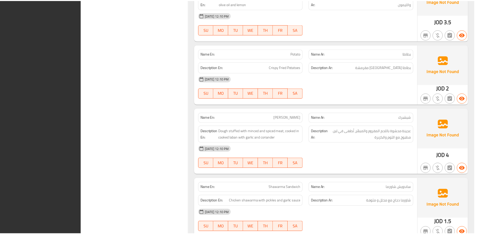
scroll to position [1606, 0]
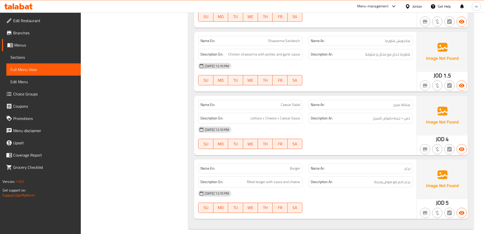
click at [25, 61] on link "Sections" at bounding box center [43, 57] width 74 height 12
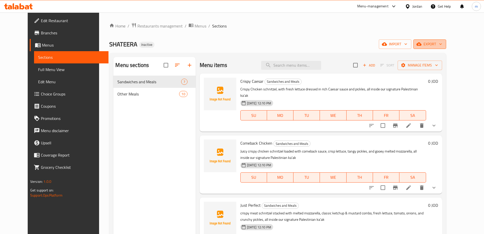
click at [442, 41] on span "export" at bounding box center [430, 44] width 25 height 6
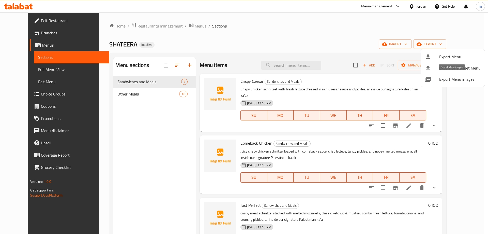
click at [445, 81] on span "Export Menu images" at bounding box center [459, 79] width 41 height 6
click at [458, 57] on span "Export Menu" at bounding box center [459, 57] width 41 height 6
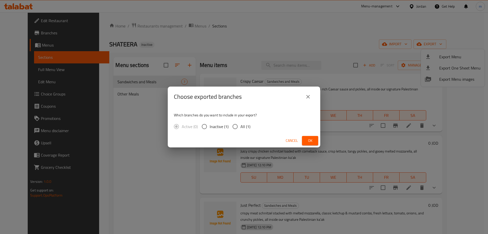
click at [233, 126] on input "All (1)" at bounding box center [235, 126] width 11 height 11
radio input "true"
click at [317, 140] on button "Ok" at bounding box center [310, 140] width 16 height 9
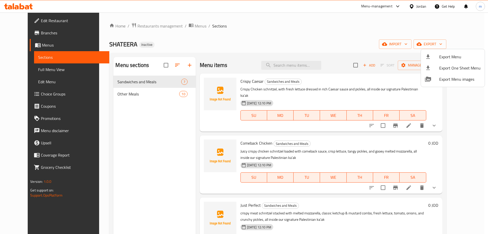
click at [126, 93] on div at bounding box center [244, 117] width 488 height 234
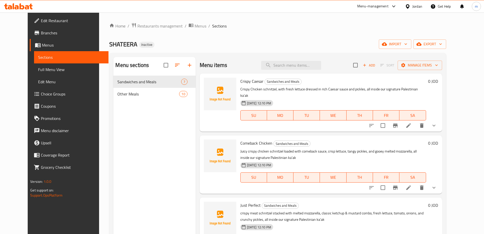
scroll to position [193, 0]
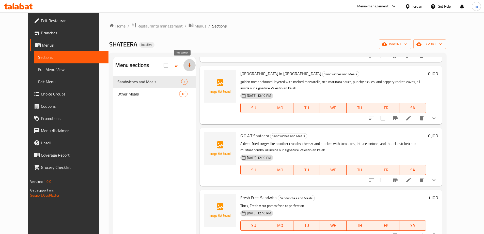
click at [187, 66] on icon "button" at bounding box center [190, 65] width 6 height 6
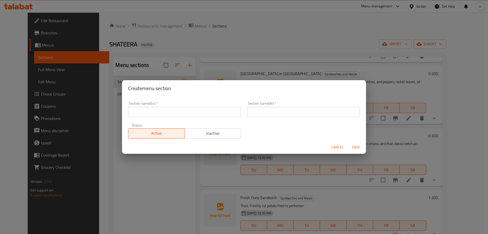
click at [170, 115] on input "text" at bounding box center [184, 112] width 113 height 10
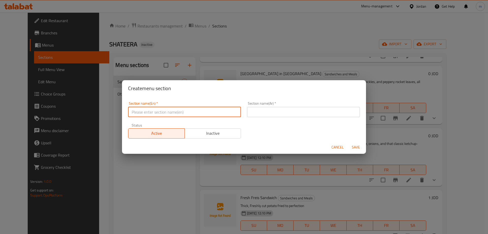
type input "b"
type input "Beverages"
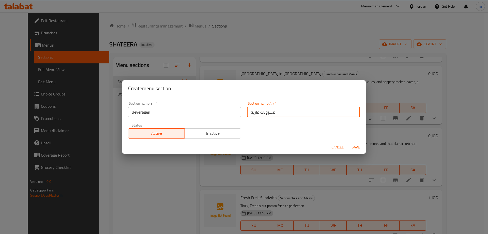
type input "مشروبات غازية"
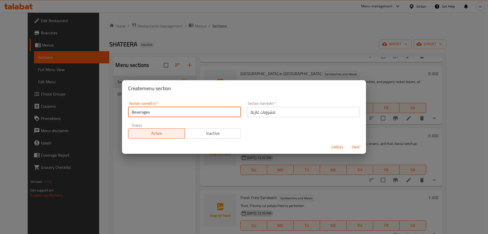
click at [186, 110] on input "Beverages" at bounding box center [184, 112] width 113 height 10
click at [134, 112] on input "Beverages" at bounding box center [184, 112] width 113 height 10
type input "Soft Beverages"
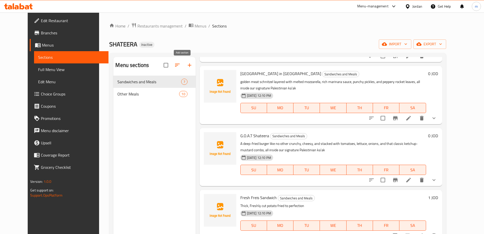
click at [187, 65] on icon "button" at bounding box center [190, 65] width 6 height 6
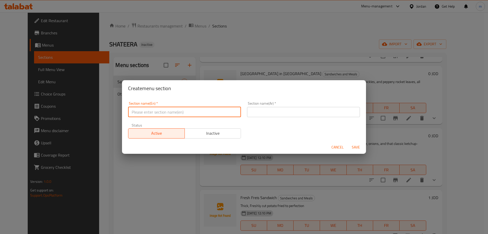
click at [211, 112] on input "text" at bounding box center [184, 112] width 113 height 10
type input "Soft Beverages"
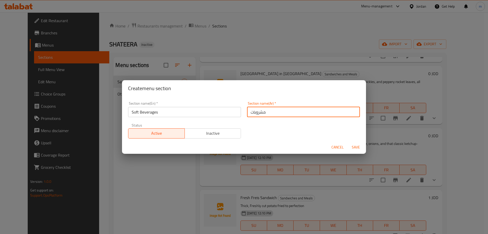
type input "مشروبات غازية"
click at [336, 144] on span "Cancel" at bounding box center [337, 147] width 12 height 6
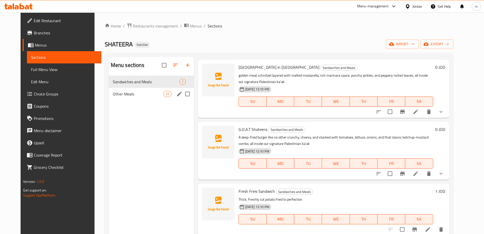
click at [113, 92] on span "Other Meals" at bounding box center [138, 94] width 51 height 6
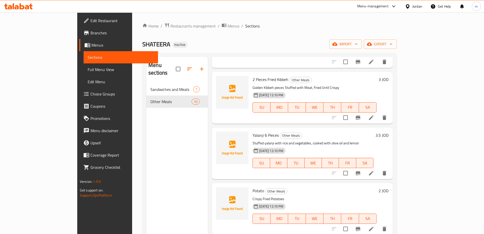
scroll to position [182, 0]
click at [199, 67] on icon "button" at bounding box center [202, 69] width 6 height 6
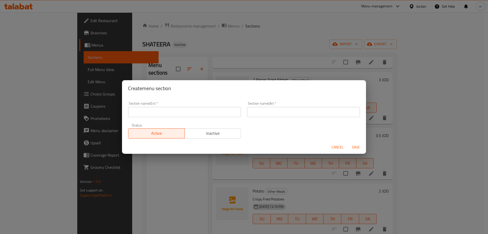
click at [178, 109] on input "text" at bounding box center [184, 112] width 113 height 10
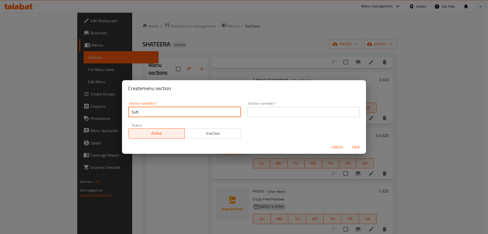
type input "Soft Beverages"
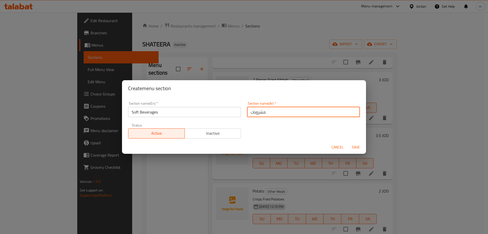
type input "مشروبات غازية"
click at [356, 151] on button "Save" at bounding box center [356, 146] width 16 height 9
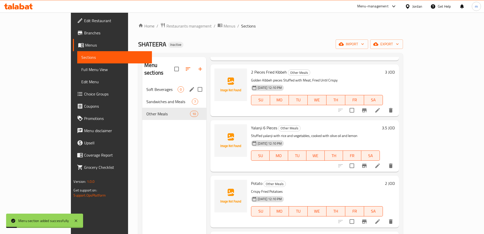
click at [142, 86] on div "Soft Beverages 0" at bounding box center [174, 89] width 64 height 12
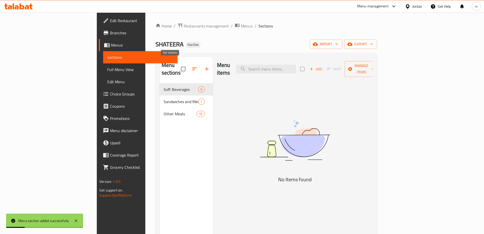
click at [192, 66] on icon "button" at bounding box center [195, 69] width 6 height 6
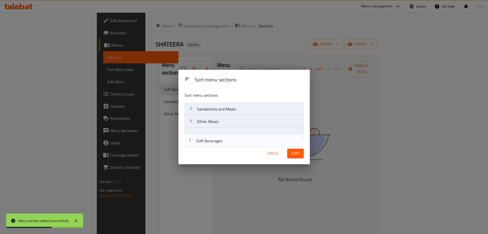
drag, startPoint x: 192, startPoint y: 111, endPoint x: 191, endPoint y: 145, distance: 34.6
click at [191, 145] on div "Sort menu sections Sort menu sections Soft Beverages Sandwiches and Meals Other…" at bounding box center [243, 117] width 131 height 94
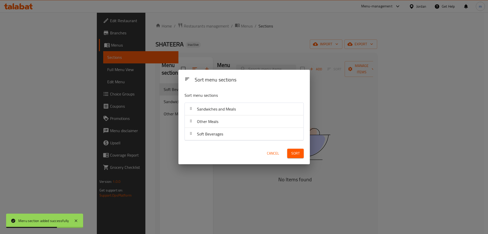
click at [293, 152] on span "Sort" at bounding box center [295, 153] width 8 height 6
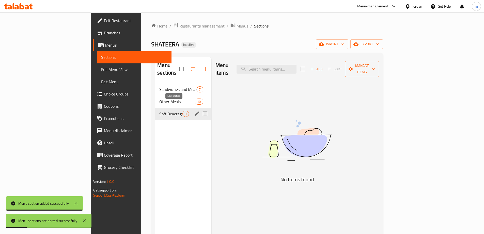
click at [194, 111] on icon "edit" at bounding box center [197, 114] width 6 height 6
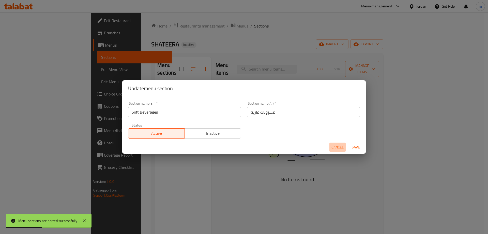
click at [334, 148] on span "Cancel" at bounding box center [337, 147] width 12 height 6
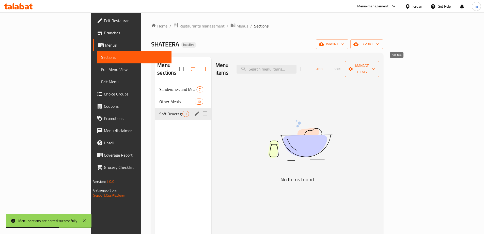
click at [323, 66] on span "Add" at bounding box center [317, 69] width 14 height 6
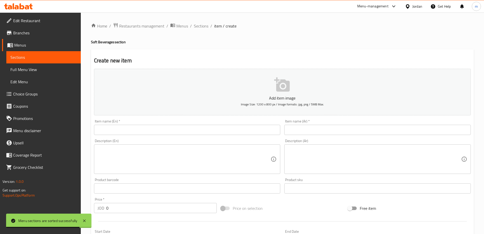
click at [205, 122] on div "Item name (En)   * Item name (En) *" at bounding box center [187, 127] width 187 height 16
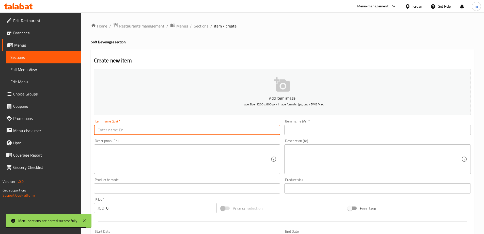
click at [197, 129] on input "text" at bounding box center [187, 130] width 187 height 10
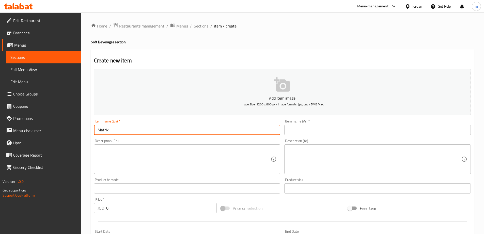
type input "Matrix"
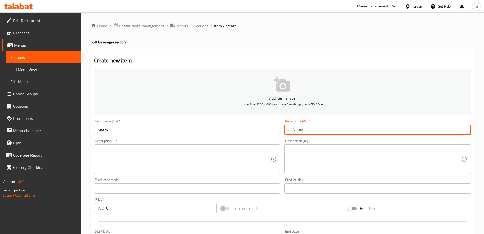
type input "ماتريكس"
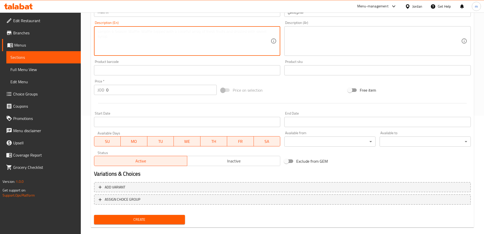
scroll to position [126, 0]
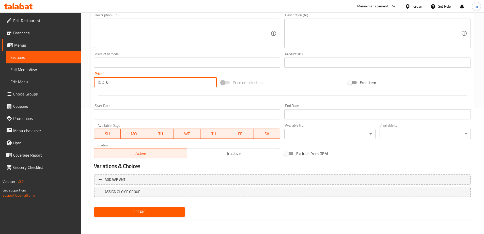
click at [151, 80] on input "0" at bounding box center [161, 82] width 111 height 10
type input "7"
type input ".75"
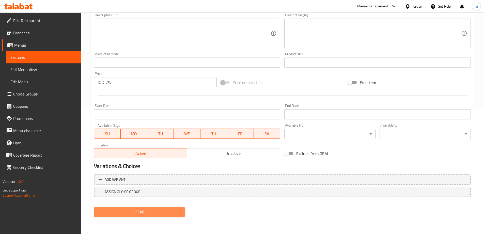
click at [140, 214] on span "Create" at bounding box center [139, 211] width 83 height 6
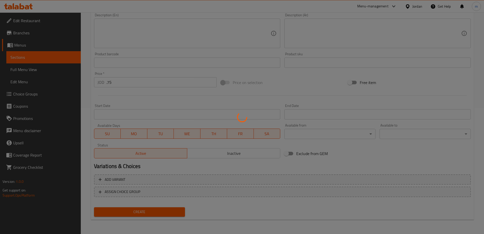
type input "0"
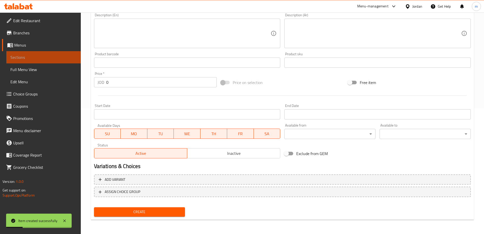
click at [41, 57] on span "Sections" at bounding box center [43, 57] width 66 height 6
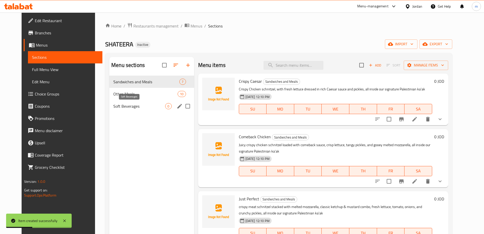
click at [125, 103] on span "Soft Beverages" at bounding box center [139, 106] width 52 height 6
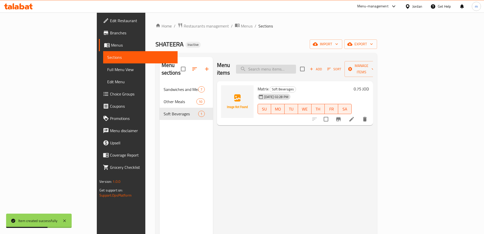
click at [296, 65] on input "search" at bounding box center [266, 69] width 60 height 9
click at [323, 66] on span "Add" at bounding box center [316, 69] width 14 height 6
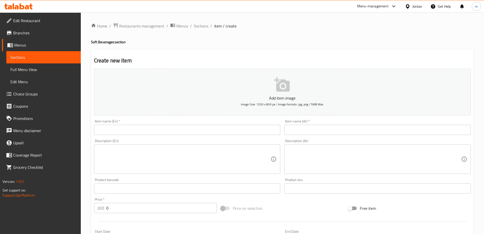
click at [256, 124] on div "Item name (En)   * Item name (En) *" at bounding box center [187, 127] width 187 height 16
click at [258, 132] on input "text" at bounding box center [187, 130] width 187 height 10
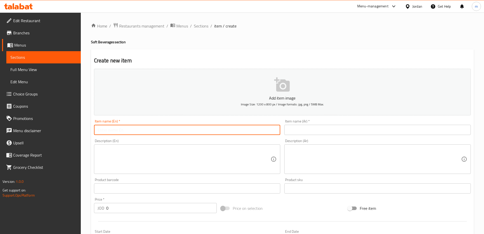
paste input "Matrix Zero"
type input "Matrix Zero"
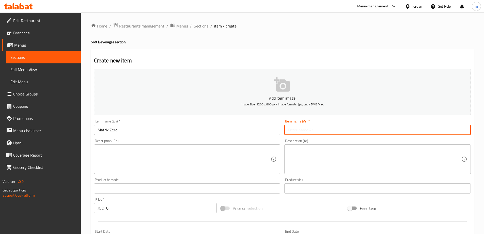
click at [311, 133] on input "text" at bounding box center [377, 130] width 187 height 10
paste input "[PERSON_NAME]"
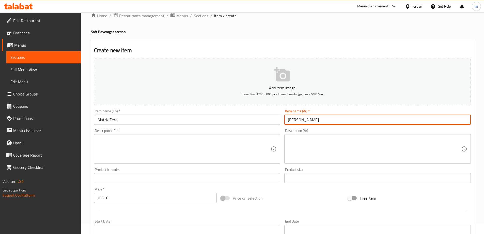
scroll to position [102, 0]
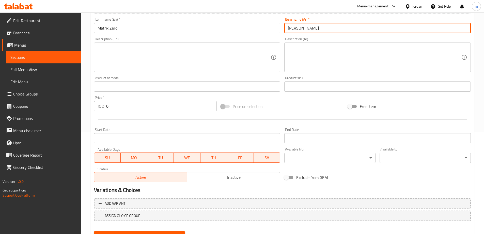
type input "[PERSON_NAME]"
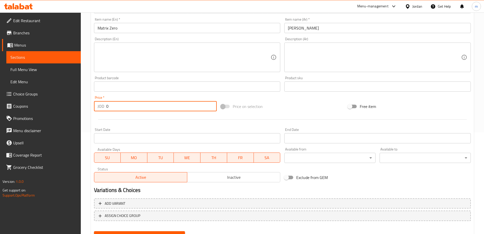
click at [129, 104] on input "0" at bounding box center [161, 106] width 111 height 10
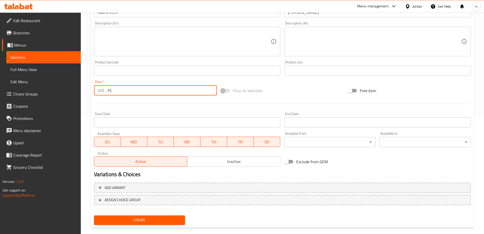
scroll to position [126, 0]
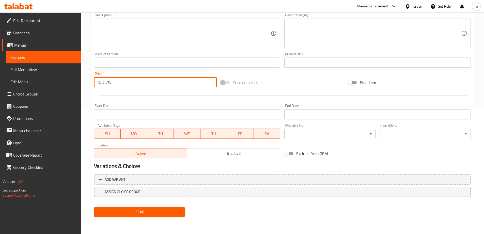
type input ".75"
click at [123, 211] on span "Create" at bounding box center [139, 211] width 83 height 6
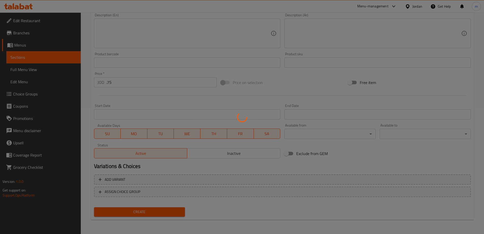
type input "0"
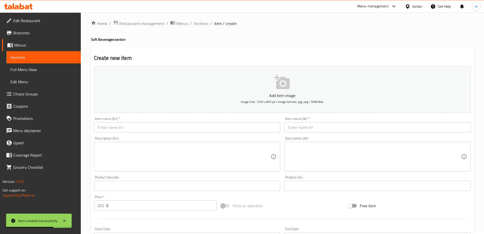
scroll to position [0, 0]
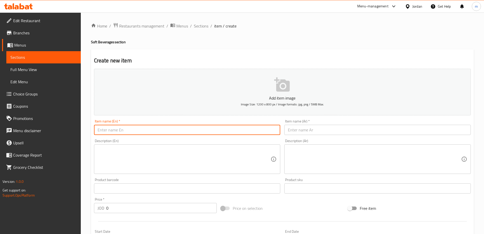
click at [141, 125] on input "text" at bounding box center [187, 130] width 187 height 10
paste input "water"
type input "water"
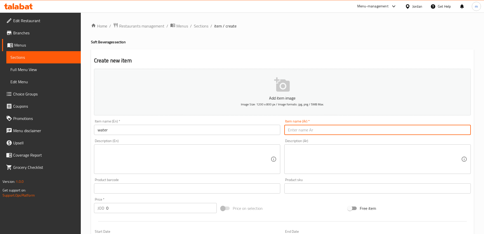
click at [318, 134] on input "text" at bounding box center [377, 130] width 187 height 10
paste input "ماء"
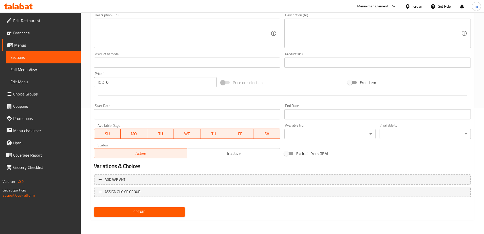
type input "ماء"
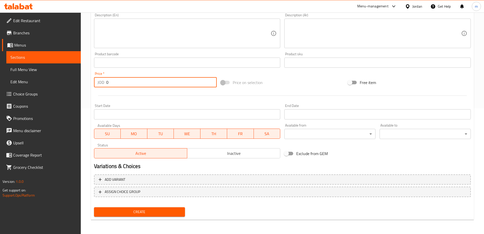
click at [136, 83] on input "0" at bounding box center [161, 82] width 111 height 10
type input ".75"
click at [143, 214] on span "Create" at bounding box center [139, 211] width 83 height 6
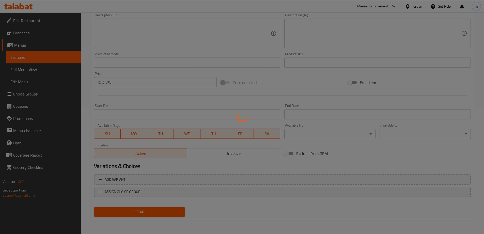
type input "0"
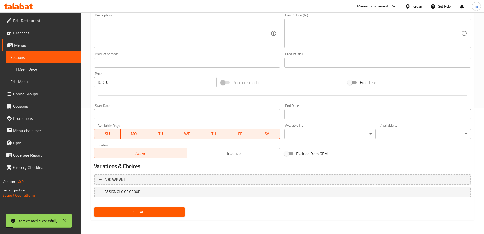
click at [16, 56] on span "Sections" at bounding box center [43, 57] width 66 height 6
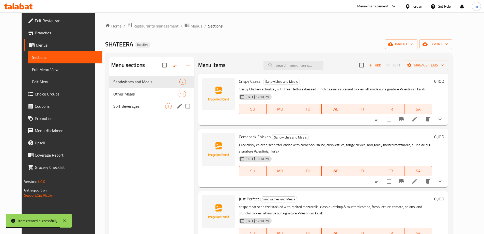
click at [131, 102] on div "Soft Beverages 3" at bounding box center [151, 106] width 85 height 12
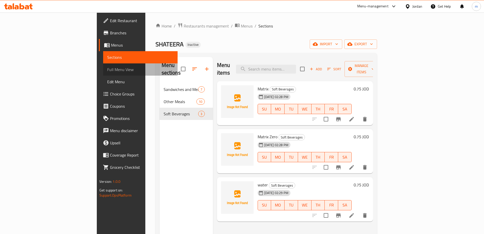
click at [107, 69] on span "Full Menu View" at bounding box center [140, 69] width 66 height 6
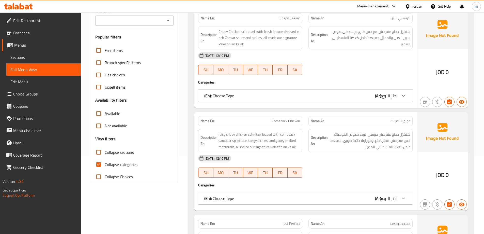
scroll to position [127, 0]
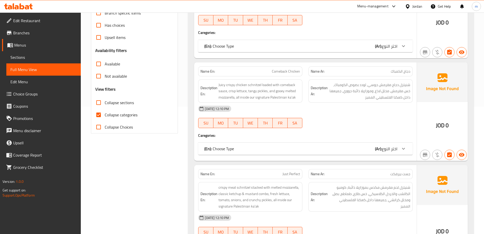
click at [102, 118] on input "Collapse categories" at bounding box center [99, 115] width 12 height 12
checkbox input "false"
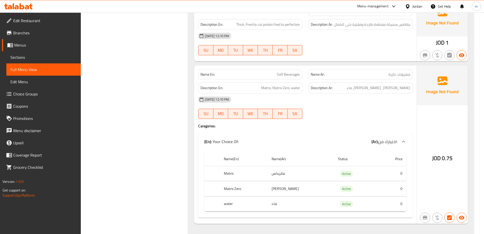
scroll to position [936, 0]
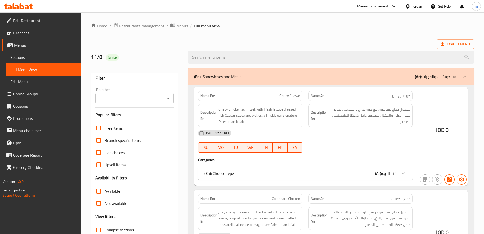
scroll to position [164, 0]
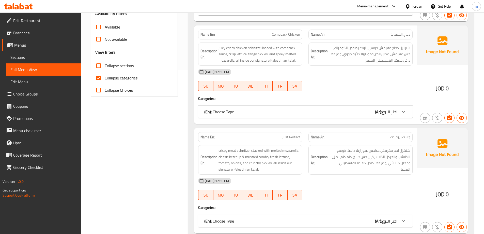
drag, startPoint x: 98, startPoint y: 80, endPoint x: 100, endPoint y: 79, distance: 2.8
click at [98, 80] on input "Collapse categories" at bounding box center [99, 78] width 12 height 12
checkbox input "false"
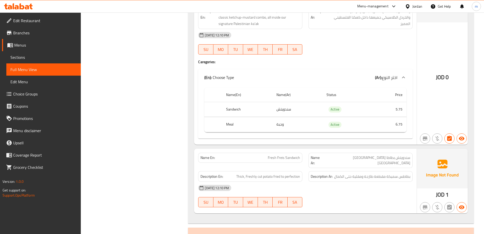
scroll to position [596, 0]
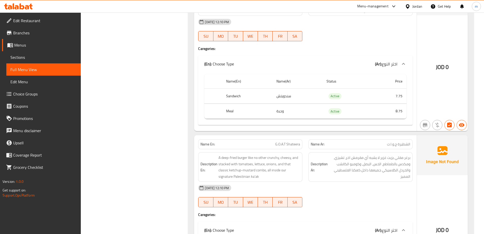
click at [43, 58] on span "Sections" at bounding box center [43, 57] width 66 height 6
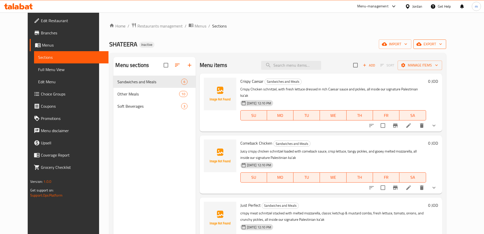
click at [442, 47] on span "export" at bounding box center [430, 44] width 25 height 6
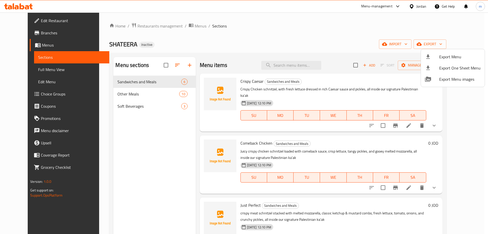
click at [447, 60] on li "Export Menu" at bounding box center [453, 56] width 64 height 11
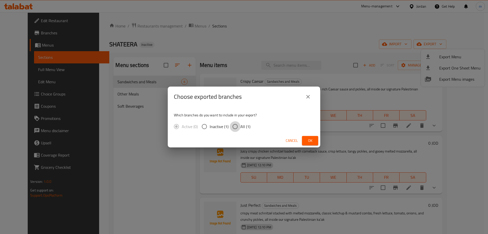
click at [240, 124] on input "All (1)" at bounding box center [235, 126] width 11 height 11
radio input "true"
click at [315, 142] on button "Ok" at bounding box center [310, 140] width 16 height 9
